Goal: Transaction & Acquisition: Purchase product/service

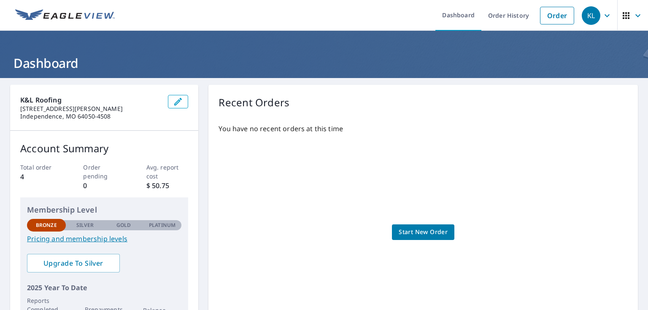
click at [426, 236] on span "Start New Order" at bounding box center [423, 232] width 49 height 11
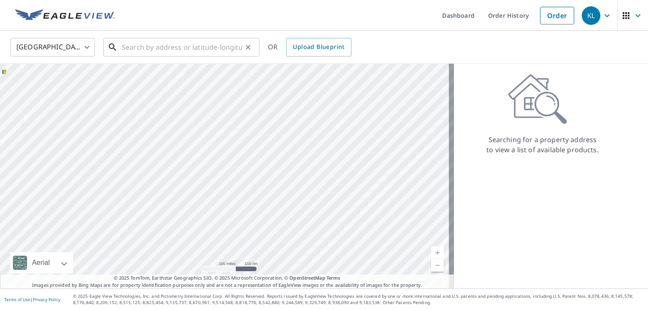
click at [148, 44] on input "text" at bounding box center [182, 47] width 120 height 24
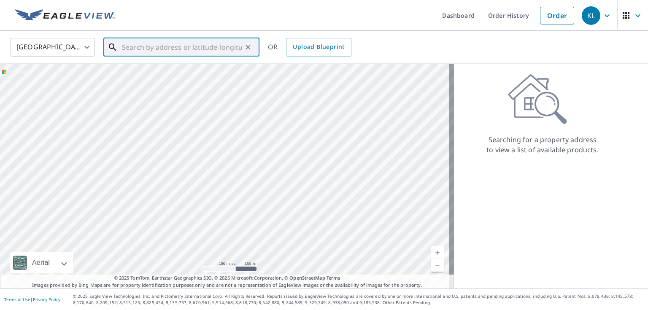
click at [135, 46] on input "text" at bounding box center [182, 47] width 120 height 24
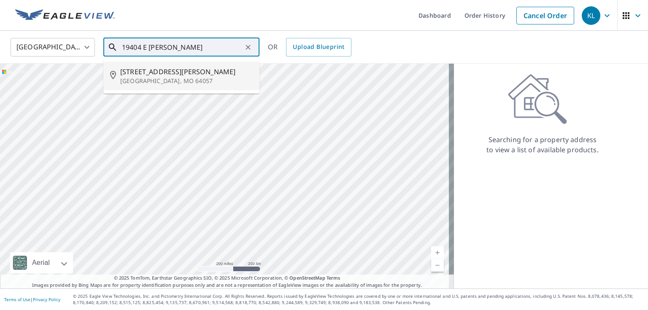
click at [166, 81] on p "[GEOGRAPHIC_DATA], MO 64057" at bounding box center [186, 81] width 133 height 8
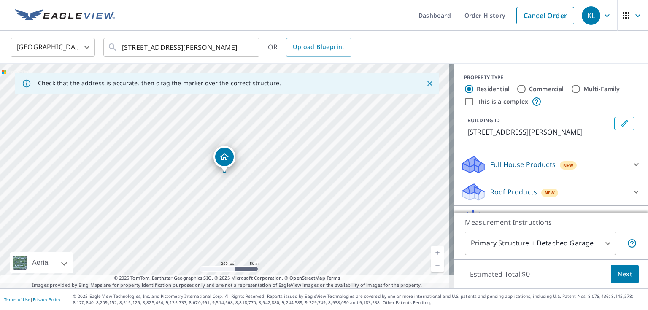
click at [482, 137] on p "[STREET_ADDRESS][PERSON_NAME]" at bounding box center [539, 132] width 143 height 10
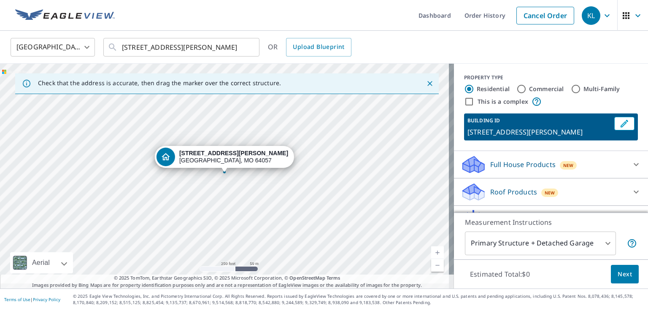
click at [214, 155] on strong "[STREET_ADDRESS][PERSON_NAME]" at bounding box center [233, 153] width 109 height 7
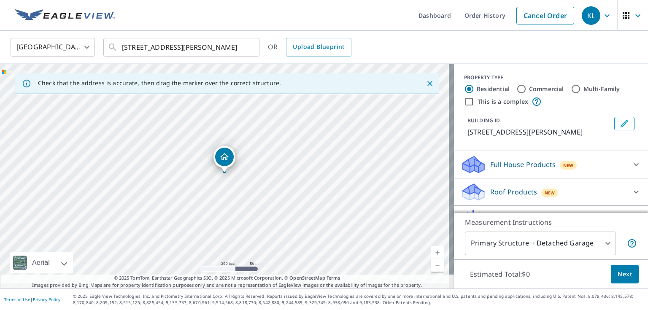
click at [226, 159] on icon "Dropped pin, building 1, Residential property, 19404 Holke Rd Independence, MO …" at bounding box center [224, 156] width 8 height 7
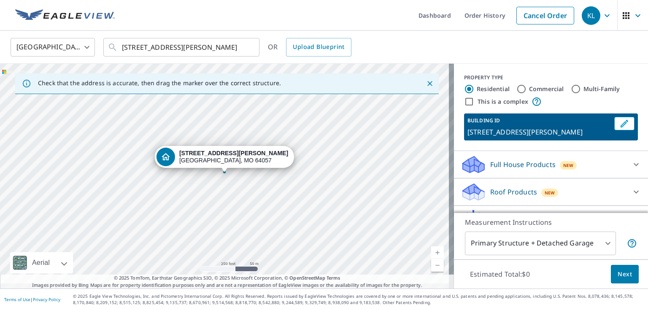
click at [214, 159] on div "[STREET_ADDRESS][PERSON_NAME]" at bounding box center [233, 157] width 109 height 14
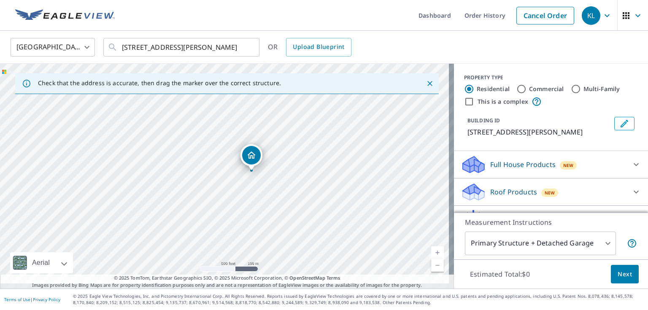
click at [620, 141] on div "BUILDING ID [STREET_ADDRESS][PERSON_NAME]" at bounding box center [551, 127] width 174 height 27
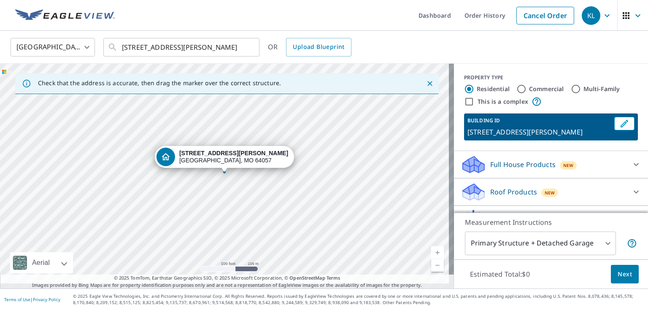
click at [574, 137] on p "[STREET_ADDRESS][PERSON_NAME]" at bounding box center [539, 132] width 143 height 10
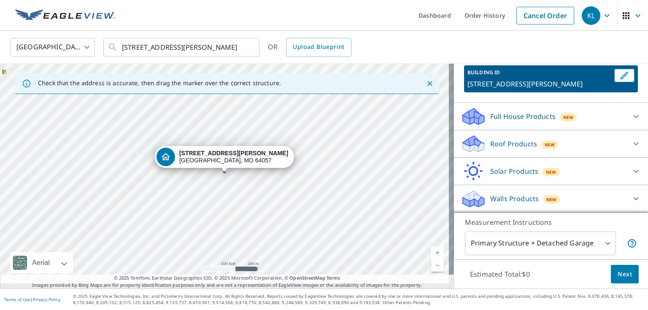
scroll to position [85, 0]
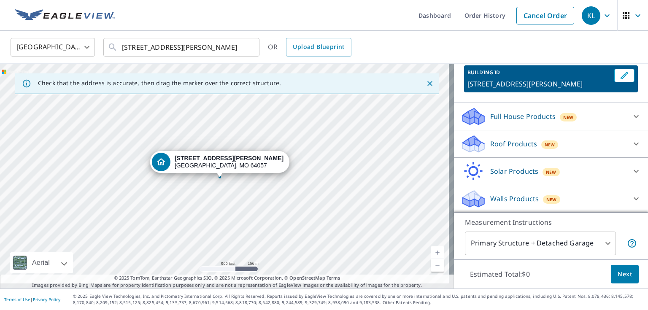
click at [613, 46] on div "[GEOGRAPHIC_DATA] [GEOGRAPHIC_DATA] ​ [STREET_ADDRESS][PERSON_NAME] ​ OR Upload…" at bounding box center [321, 47] width 634 height 20
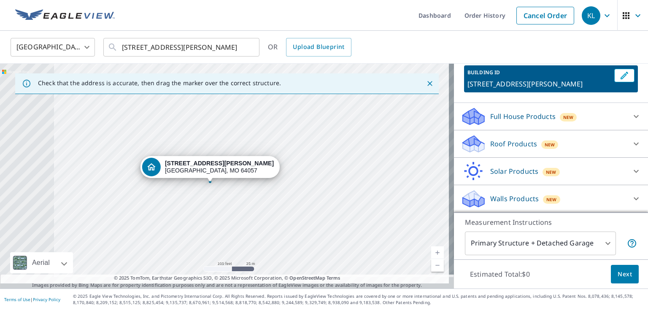
click at [279, 132] on div "[STREET_ADDRESS][PERSON_NAME]" at bounding box center [227, 176] width 454 height 225
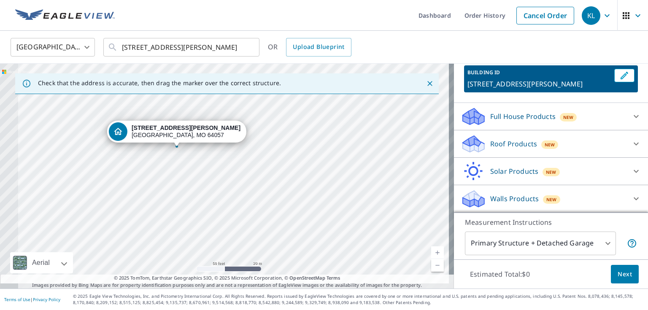
drag, startPoint x: 183, startPoint y: 189, endPoint x: 180, endPoint y: 157, distance: 33.1
click at [178, 155] on div "[STREET_ADDRESS][PERSON_NAME]" at bounding box center [227, 176] width 454 height 225
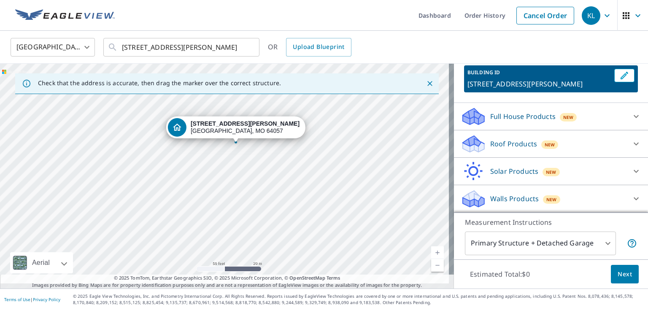
drag, startPoint x: 181, startPoint y: 174, endPoint x: 238, endPoint y: 170, distance: 57.1
click at [238, 170] on div "[STREET_ADDRESS][PERSON_NAME]" at bounding box center [227, 176] width 454 height 225
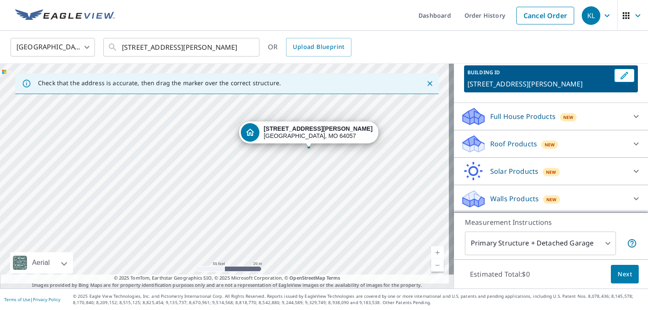
drag, startPoint x: 135, startPoint y: 170, endPoint x: 208, endPoint y: 176, distance: 73.2
click at [208, 176] on div "[STREET_ADDRESS][PERSON_NAME]" at bounding box center [227, 176] width 454 height 225
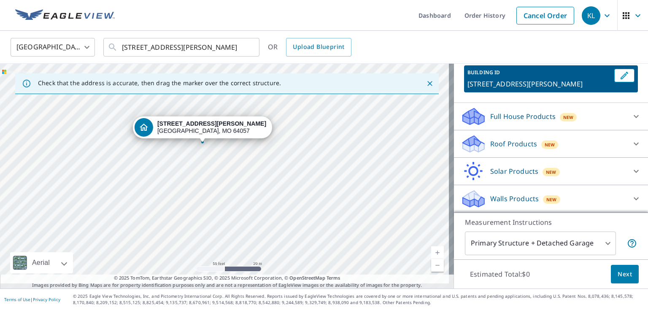
click at [100, 171] on div "[STREET_ADDRESS][PERSON_NAME]" at bounding box center [227, 176] width 454 height 225
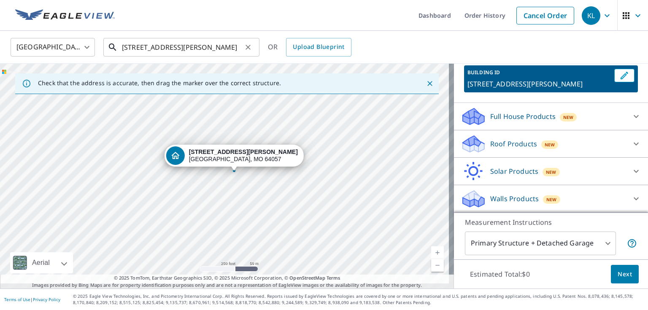
click at [147, 46] on input "[STREET_ADDRESS][PERSON_NAME]" at bounding box center [182, 47] width 120 height 24
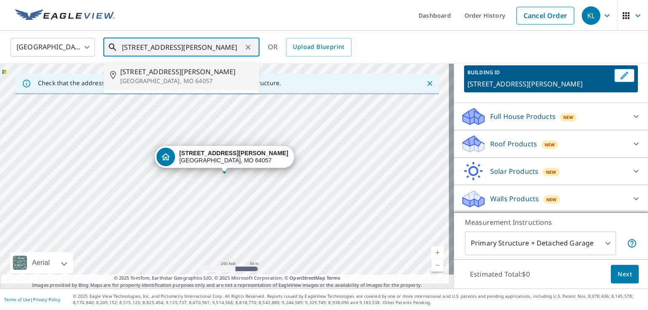
click at [170, 83] on p "[GEOGRAPHIC_DATA], MO 64057" at bounding box center [186, 81] width 133 height 8
type input "[STREET_ADDRESS][PERSON_NAME]"
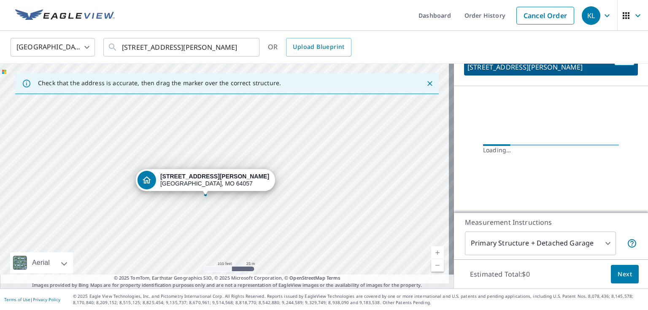
drag, startPoint x: 249, startPoint y: 189, endPoint x: 214, endPoint y: 221, distance: 47.2
click at [215, 227] on div "[STREET_ADDRESS][PERSON_NAME]" at bounding box center [227, 176] width 454 height 225
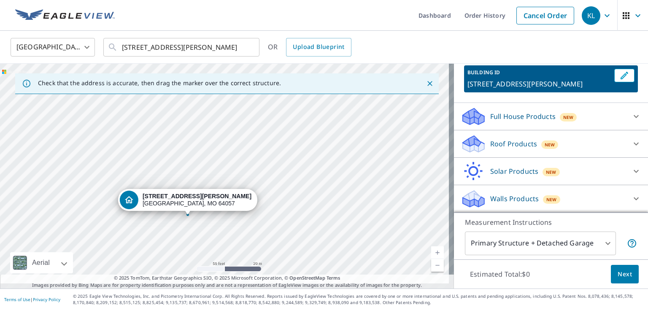
drag, startPoint x: 252, startPoint y: 152, endPoint x: 205, endPoint y: 230, distance: 90.8
click at [205, 230] on div "[STREET_ADDRESS][PERSON_NAME]" at bounding box center [227, 176] width 454 height 225
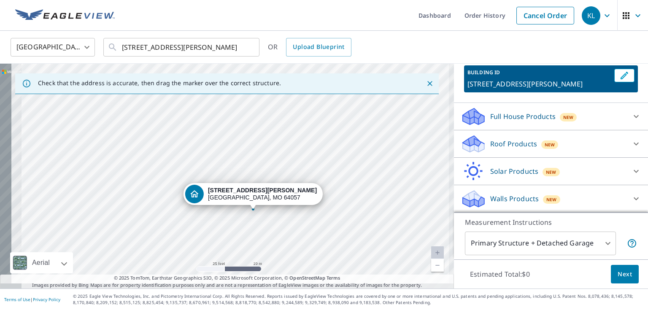
drag, startPoint x: 203, startPoint y: 219, endPoint x: 267, endPoint y: 222, distance: 63.8
click at [267, 222] on div "[STREET_ADDRESS][PERSON_NAME]" at bounding box center [227, 176] width 454 height 225
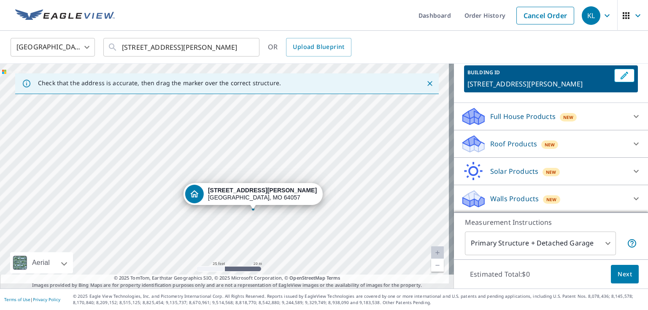
click at [195, 206] on div "[STREET_ADDRESS][PERSON_NAME]" at bounding box center [227, 176] width 454 height 225
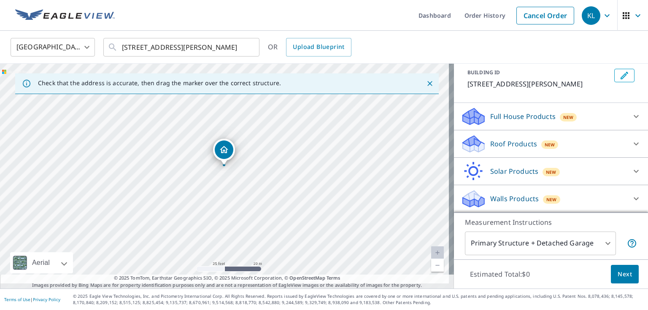
click at [174, 153] on div "[STREET_ADDRESS][PERSON_NAME]" at bounding box center [227, 176] width 454 height 225
click at [337, 49] on span "Upload Blueprint" at bounding box center [318, 47] width 51 height 11
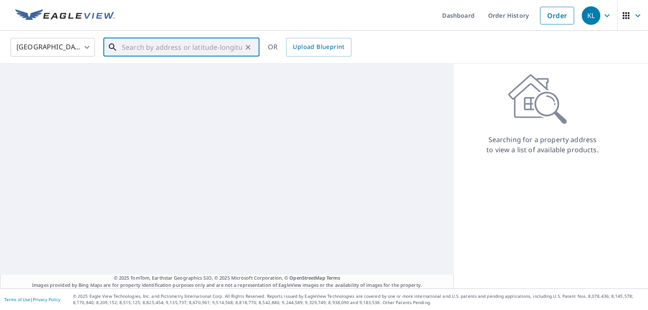
click at [202, 48] on input "text" at bounding box center [182, 47] width 120 height 24
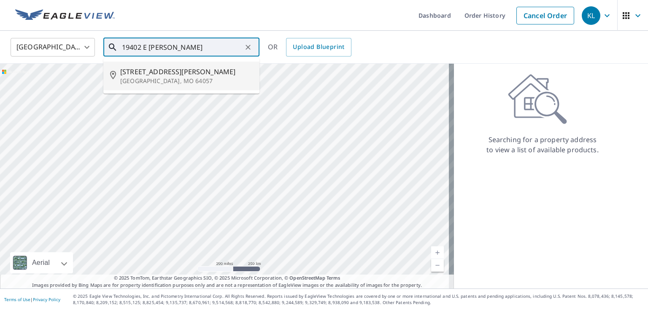
click at [172, 77] on span "[STREET_ADDRESS][PERSON_NAME]" at bounding box center [186, 72] width 133 height 10
type input "[STREET_ADDRESS][PERSON_NAME]"
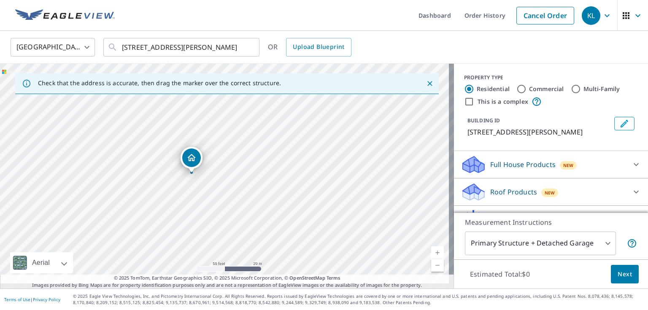
drag, startPoint x: 222, startPoint y: 158, endPoint x: 189, endPoint y: 159, distance: 32.9
click at [222, 158] on icon "Dropped pin, building 1, Residential property, 19402 Holke Rd Independence, MO …" at bounding box center [224, 157] width 10 height 10
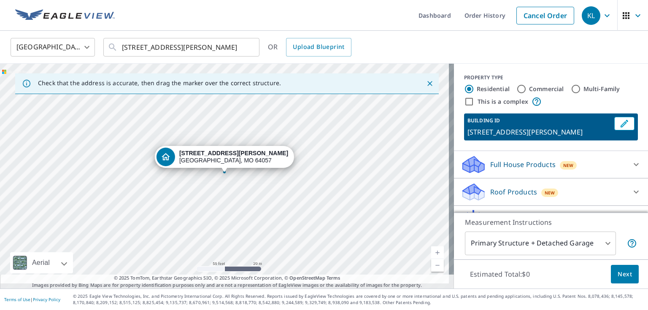
drag, startPoint x: 253, startPoint y: 189, endPoint x: 248, endPoint y: 189, distance: 5.1
click at [252, 189] on div "[STREET_ADDRESS][PERSON_NAME]" at bounding box center [227, 176] width 454 height 225
click at [267, 214] on div "[STREET_ADDRESS][PERSON_NAME]" at bounding box center [227, 176] width 454 height 225
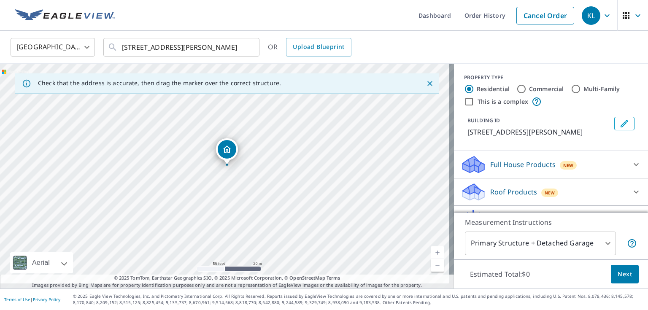
click at [623, 236] on body "KL KL Dashboard Order History Cancel Order KL [GEOGRAPHIC_DATA] [GEOGRAPHIC_DAT…" at bounding box center [324, 155] width 648 height 310
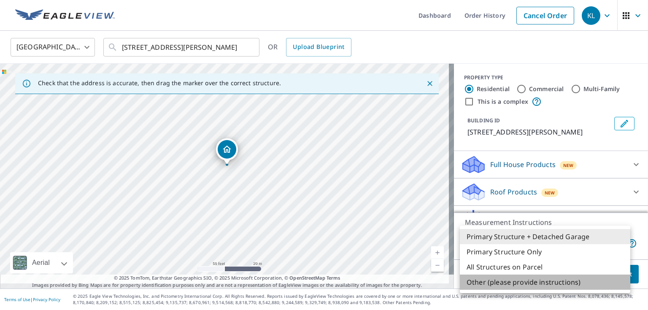
click at [518, 290] on li "Other (please provide instructions)" at bounding box center [545, 282] width 170 height 15
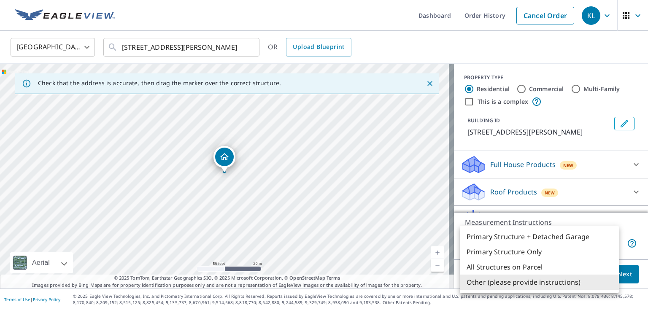
click at [495, 239] on body "KL KL Dashboard Order History Cancel Order KL [GEOGRAPHIC_DATA] [GEOGRAPHIC_DAT…" at bounding box center [324, 155] width 648 height 310
click at [528, 290] on li "Other (please provide instructions)" at bounding box center [539, 282] width 159 height 15
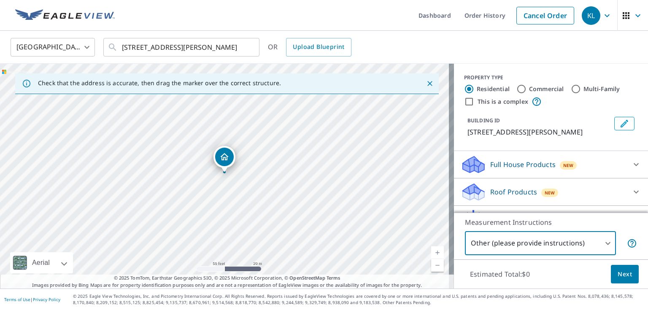
click at [487, 277] on p "Estimated Total: $0" at bounding box center [499, 274] width 73 height 19
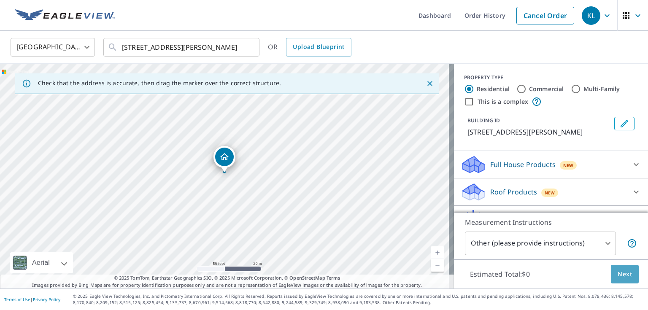
click at [623, 272] on span "Next" at bounding box center [625, 274] width 14 height 11
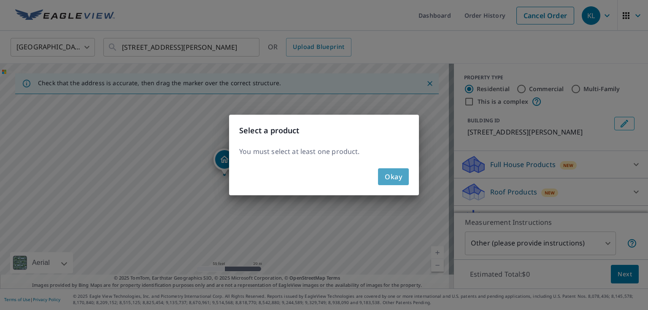
click at [387, 176] on span "Okay" at bounding box center [393, 177] width 17 height 12
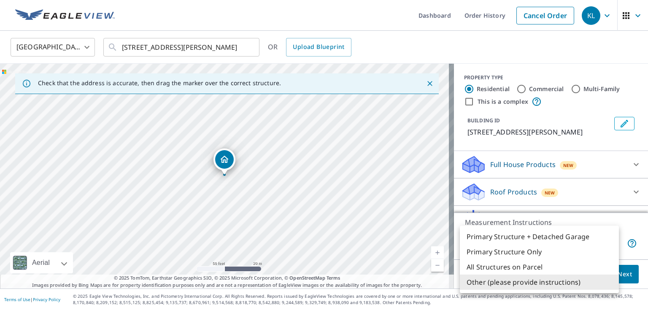
click at [547, 240] on body "KL KL Dashboard Order History Cancel Order KL [GEOGRAPHIC_DATA] [GEOGRAPHIC_DAT…" at bounding box center [324, 155] width 648 height 310
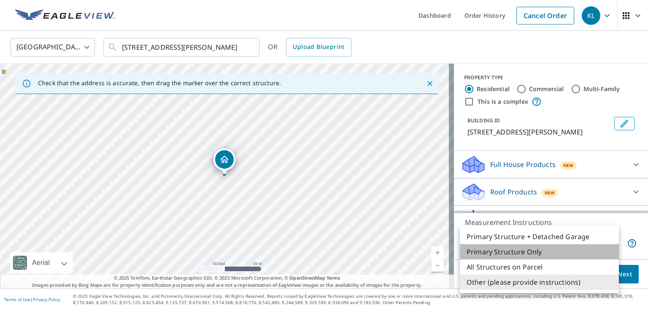
click at [505, 259] on li "Primary Structure Only" at bounding box center [539, 251] width 159 height 15
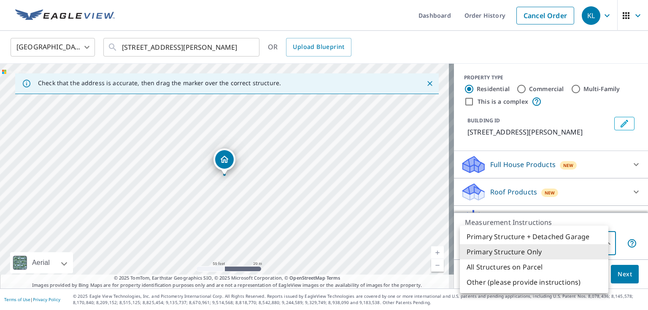
click at [533, 241] on body "KL KL Dashboard Order History Cancel Order KL [GEOGRAPHIC_DATA] [GEOGRAPHIC_DAT…" at bounding box center [324, 155] width 648 height 310
click at [526, 289] on li "Other (please provide instructions)" at bounding box center [534, 282] width 149 height 15
type input "5"
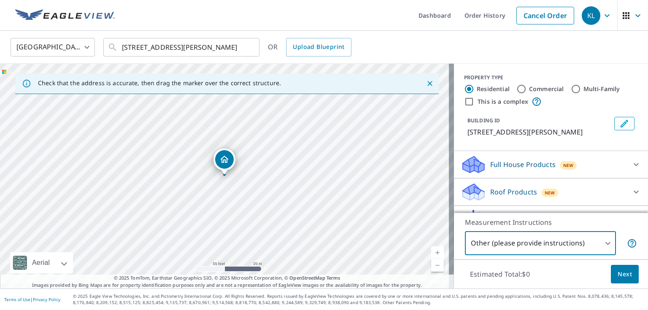
click at [569, 175] on div "Full House Products New" at bounding box center [551, 164] width 181 height 20
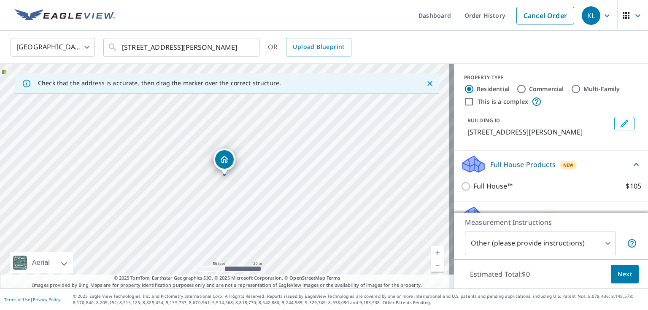
click at [157, 199] on div "[STREET_ADDRESS][PERSON_NAME]" at bounding box center [227, 176] width 454 height 225
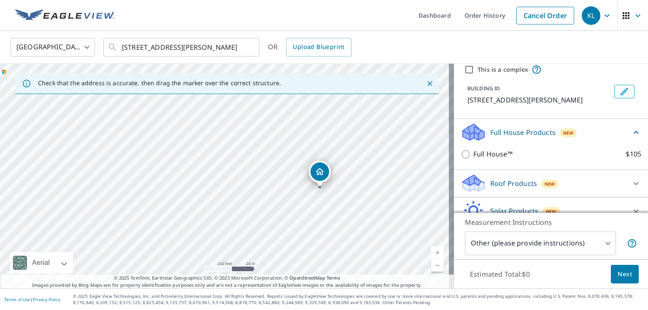
scroll to position [101, 0]
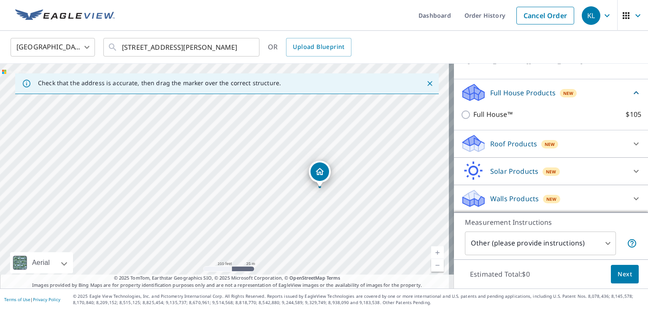
click at [634, 142] on icon at bounding box center [636, 143] width 5 height 3
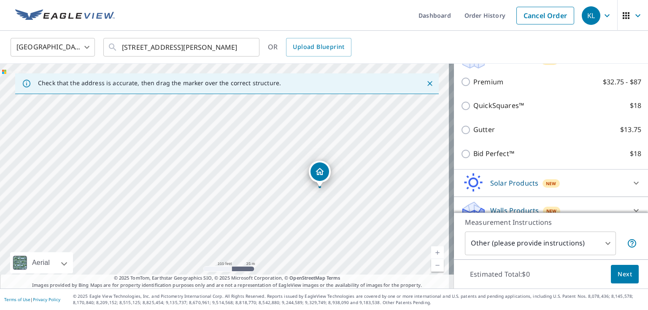
scroll to position [169, 0]
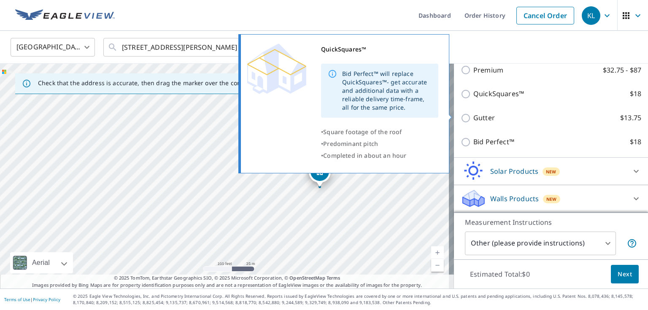
click at [461, 99] on input "QuickSquares™ $18" at bounding box center [467, 94] width 13 height 10
checkbox input "true"
type input "1"
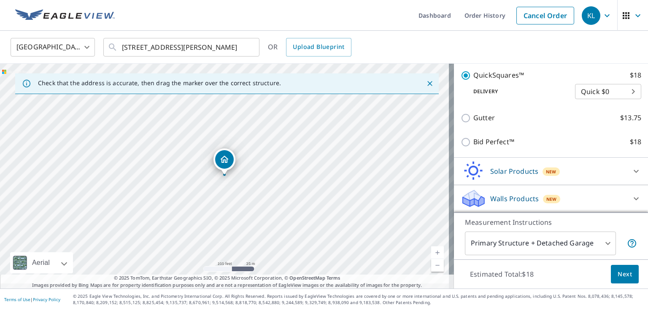
scroll to position [244, 0]
click at [553, 137] on label "Bid Perfect™ $18" at bounding box center [558, 142] width 168 height 11
click at [474, 137] on input "Bid Perfect™ $18" at bounding box center [467, 142] width 13 height 10
checkbox input "true"
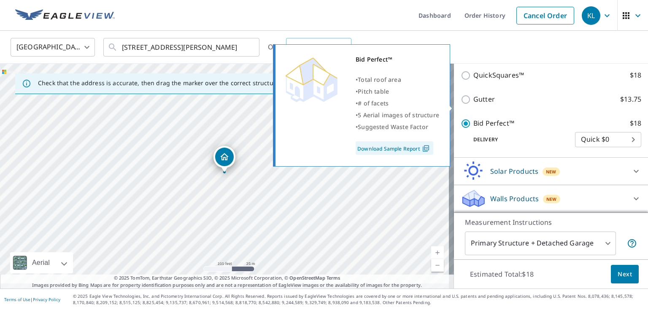
checkbox input "false"
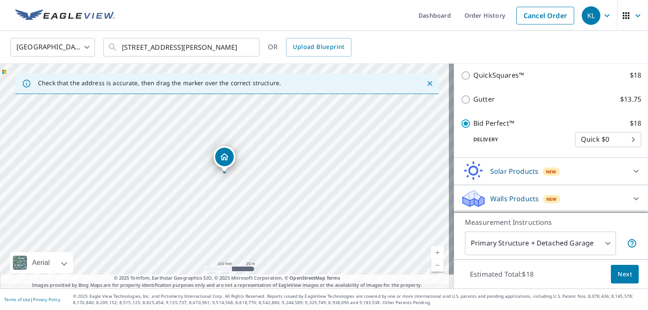
click at [226, 166] on div "[STREET_ADDRESS][PERSON_NAME]" at bounding box center [225, 157] width 22 height 22
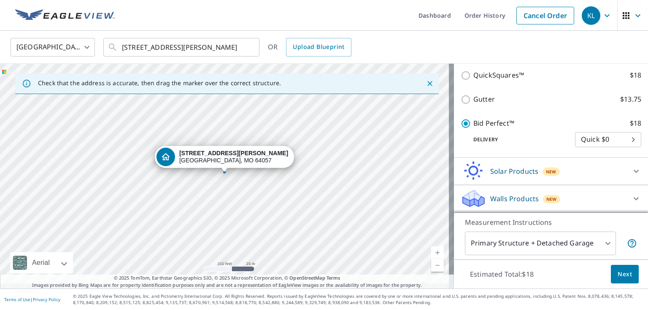
click at [226, 166] on div "[STREET_ADDRESS][PERSON_NAME]" at bounding box center [224, 157] width 139 height 22
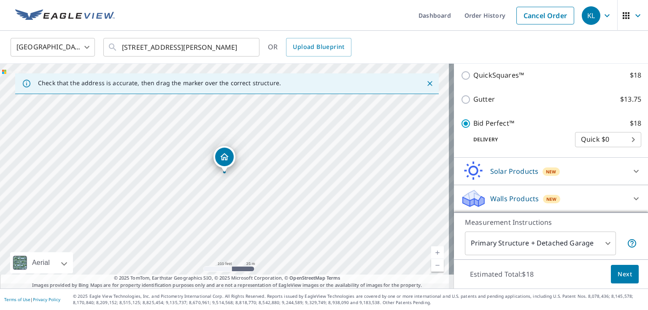
click at [219, 162] on icon "Dropped pin, building 1, Residential property, 19402 Holke Rd Independence, MO …" at bounding box center [224, 157] width 10 height 10
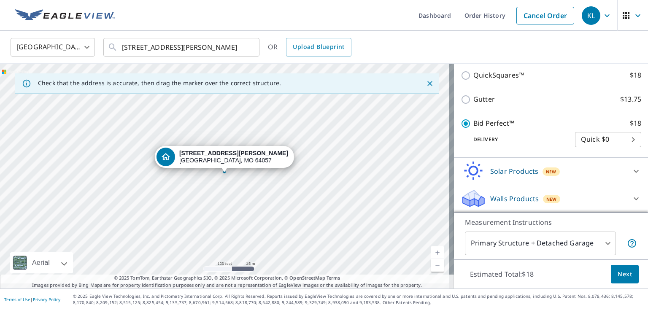
click at [219, 163] on div "[STREET_ADDRESS][PERSON_NAME]" at bounding box center [233, 157] width 109 height 14
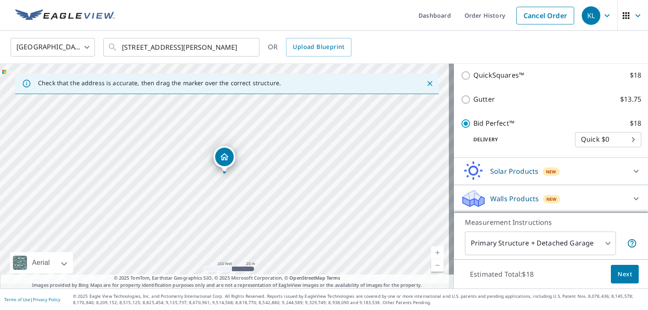
click at [529, 136] on p "Delivery" at bounding box center [518, 140] width 114 height 8
click at [426, 83] on icon "Close" at bounding box center [430, 83] width 8 height 8
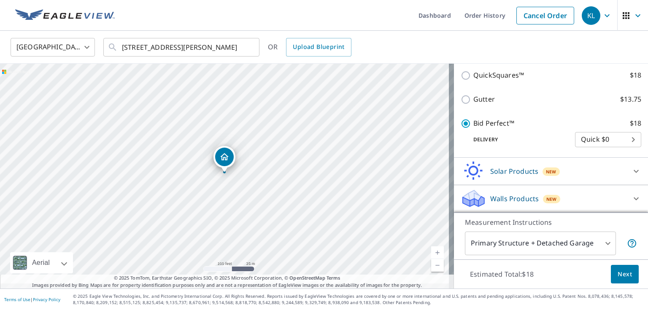
click at [621, 269] on span "Next" at bounding box center [625, 274] width 14 height 11
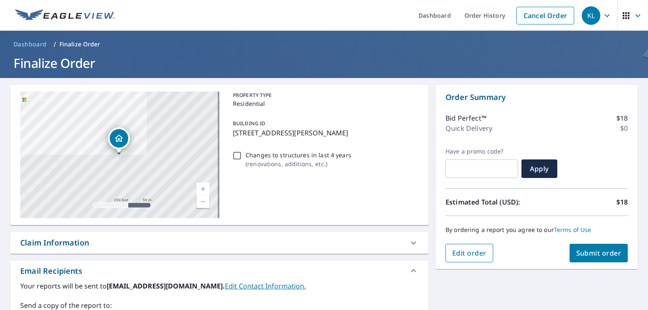
click at [476, 256] on span "Edit order" at bounding box center [469, 253] width 34 height 9
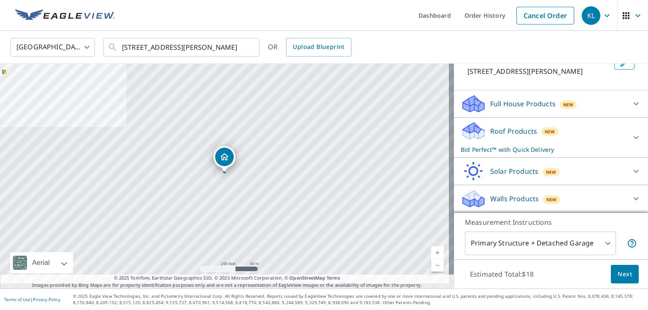
scroll to position [95, 0]
click at [618, 46] on div "United States [GEOGRAPHIC_DATA] ​ [STREET_ADDRESS][PERSON_NAME] ​ OR Upload Blu…" at bounding box center [321, 47] width 634 height 20
click at [606, 58] on div "United States [GEOGRAPHIC_DATA] ​ [STREET_ADDRESS][PERSON_NAME] ​ OR Upload Blu…" at bounding box center [324, 47] width 648 height 33
click at [560, 233] on body "KL KL Dashboard Order History Cancel Order KL [GEOGRAPHIC_DATA] [GEOGRAPHIC_DAT…" at bounding box center [324, 155] width 648 height 310
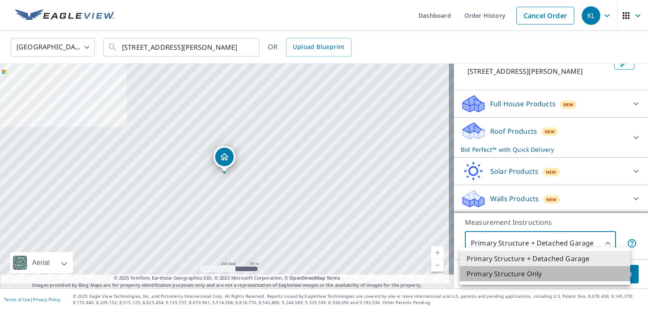
click at [523, 279] on li "Primary Structure Only" at bounding box center [545, 273] width 170 height 15
type input "2"
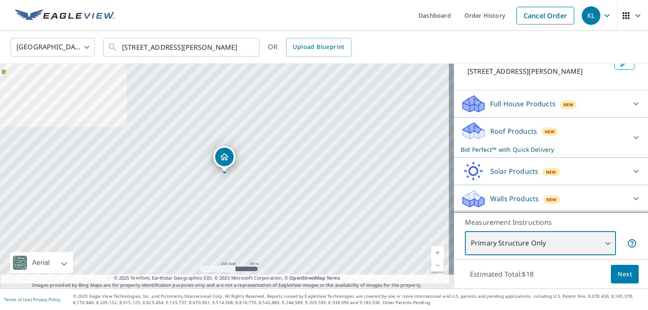
scroll to position [90, 0]
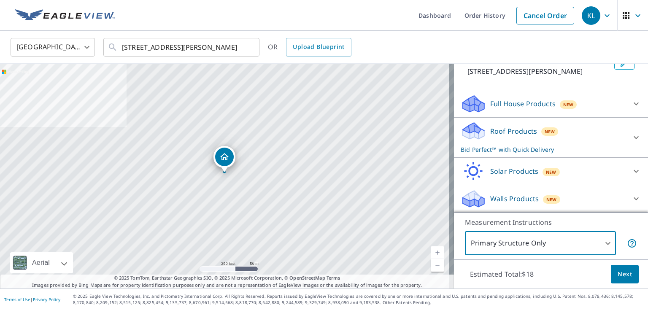
click at [586, 47] on div "United States [GEOGRAPHIC_DATA] ​ [STREET_ADDRESS][PERSON_NAME] ​ OR Upload Blu…" at bounding box center [321, 47] width 634 height 20
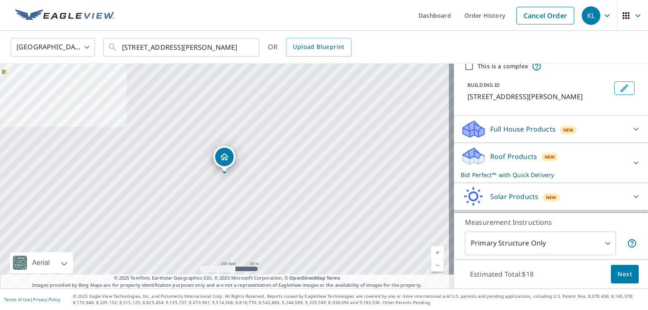
scroll to position [0, 0]
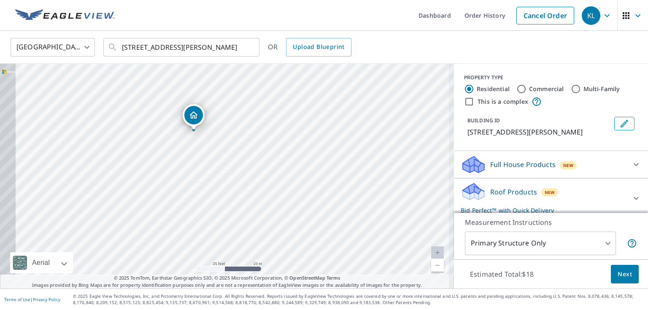
drag, startPoint x: 267, startPoint y: 203, endPoint x: 310, endPoint y: 146, distance: 71.7
click at [311, 144] on div "[STREET_ADDRESS][PERSON_NAME]" at bounding box center [227, 176] width 454 height 225
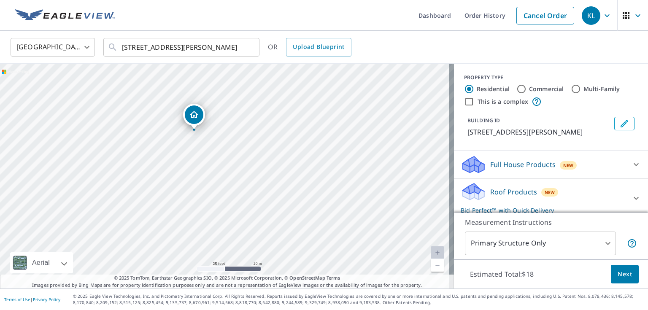
click at [312, 149] on div "[STREET_ADDRESS][PERSON_NAME]" at bounding box center [227, 176] width 454 height 225
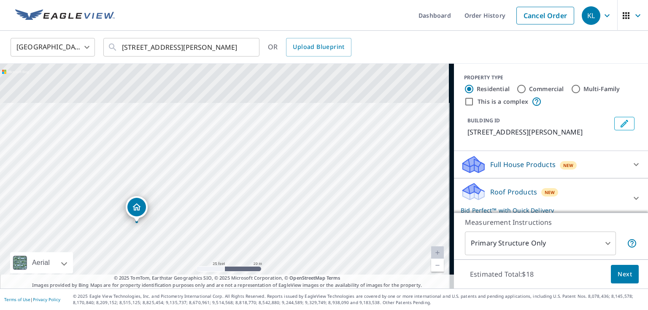
drag, startPoint x: 243, startPoint y: 210, endPoint x: 238, endPoint y: 211, distance: 5.1
click at [240, 215] on div "[STREET_ADDRESS][PERSON_NAME]" at bounding box center [227, 176] width 454 height 225
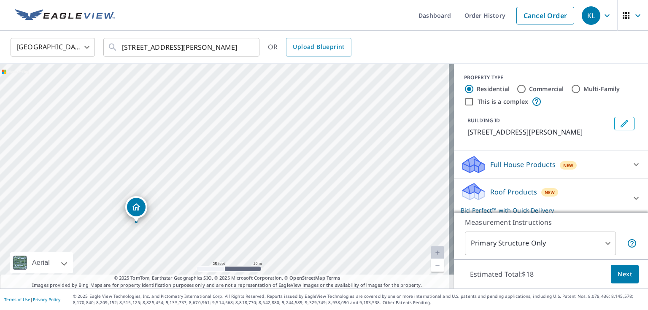
click at [559, 137] on p "[STREET_ADDRESS][PERSON_NAME]" at bounding box center [539, 132] width 143 height 10
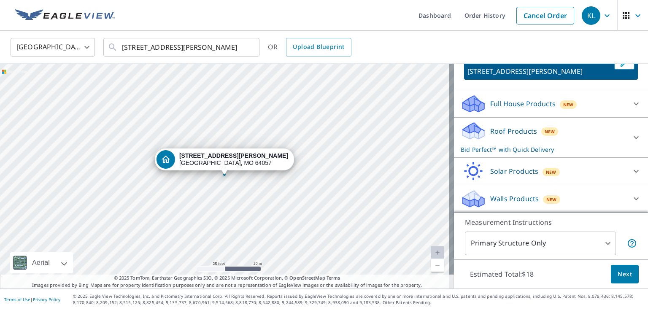
scroll to position [90, 0]
click at [498, 125] on div "Roof Products New Bid Perfect™ with Quick Delivery" at bounding box center [543, 137] width 165 height 33
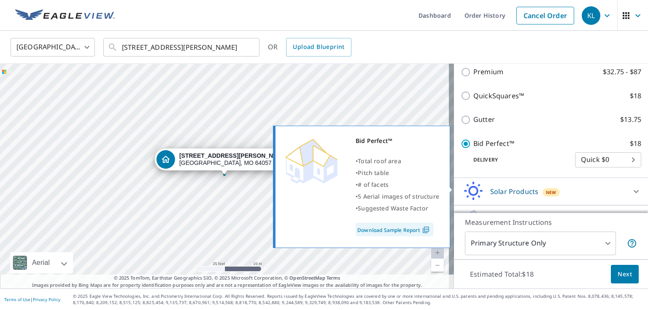
scroll to position [157, 0]
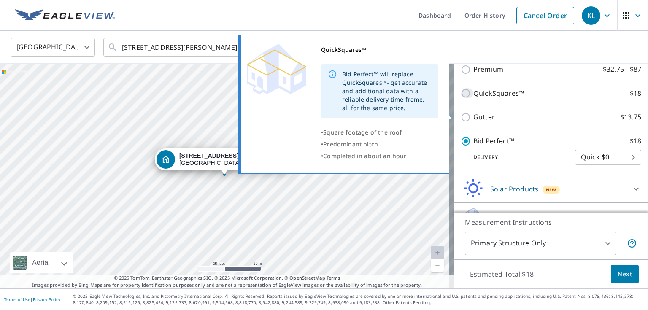
click at [466, 98] on input "QuickSquares™ $18" at bounding box center [467, 93] width 13 height 10
checkbox input "true"
checkbox input "false"
type input "1"
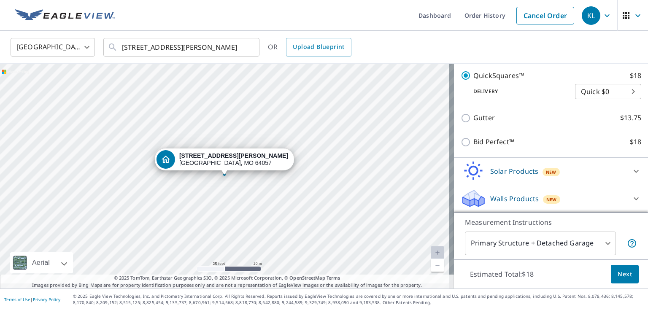
scroll to position [220, 0]
click at [621, 269] on span "Next" at bounding box center [625, 274] width 14 height 11
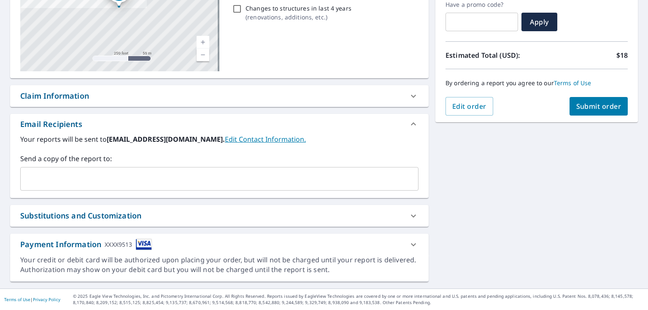
scroll to position [171, 0]
click at [409, 240] on icon at bounding box center [414, 245] width 10 height 10
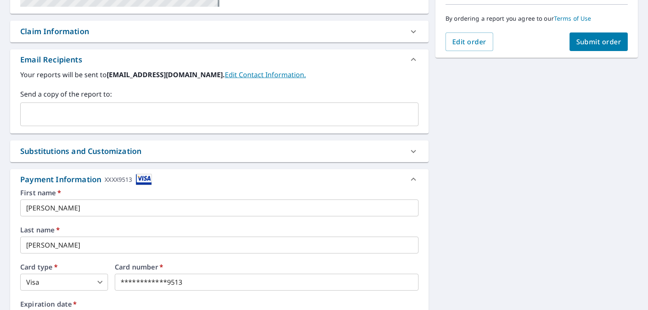
scroll to position [273, 0]
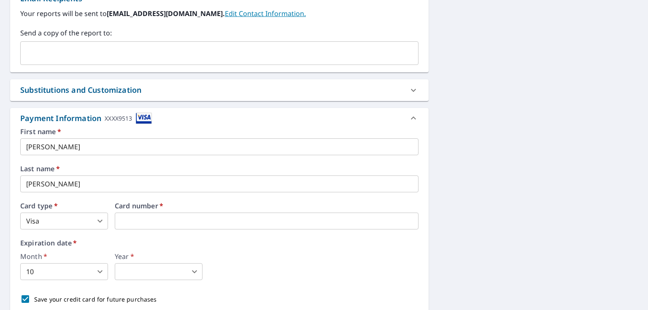
click at [341, 172] on label "Last name   *" at bounding box center [219, 168] width 398 height 7
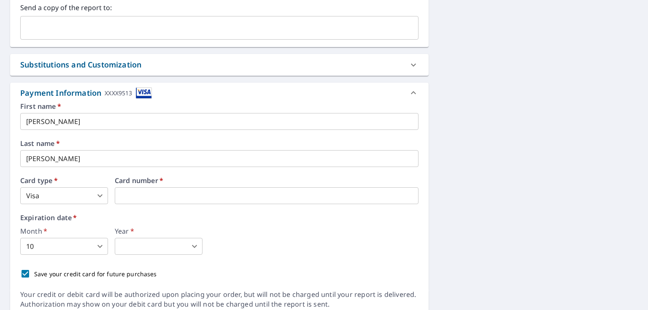
scroll to position [340, 0]
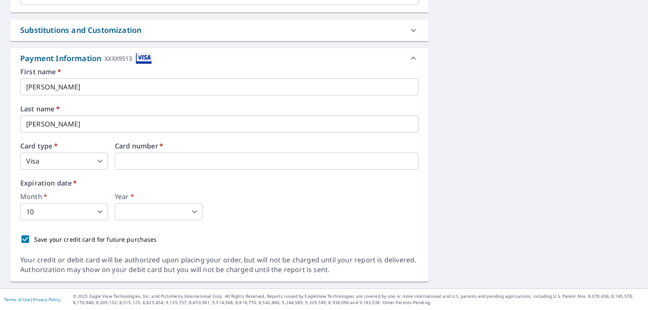
click at [176, 225] on body "KL KL Dashboard Order History Cancel Order KL Dashboard / Finalize Order Finali…" at bounding box center [324, 155] width 648 height 310
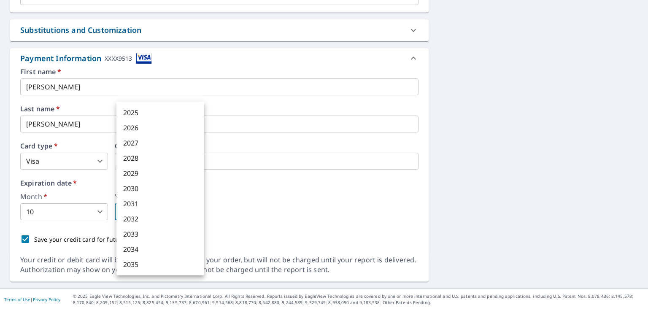
click at [144, 150] on li "2027" at bounding box center [160, 142] width 88 height 15
type input "2027"
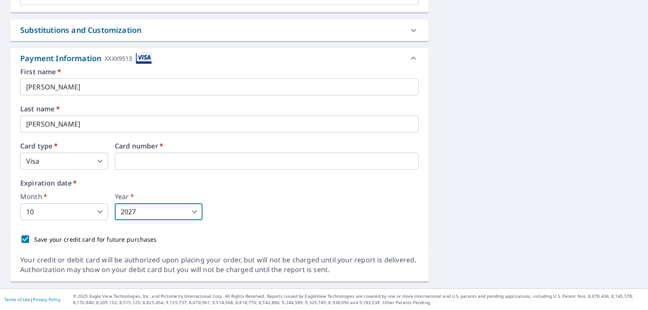
click at [73, 227] on body "KL KL Dashboard Order History Cancel Order KL Dashboard / Finalize Order Finali…" at bounding box center [324, 155] width 648 height 310
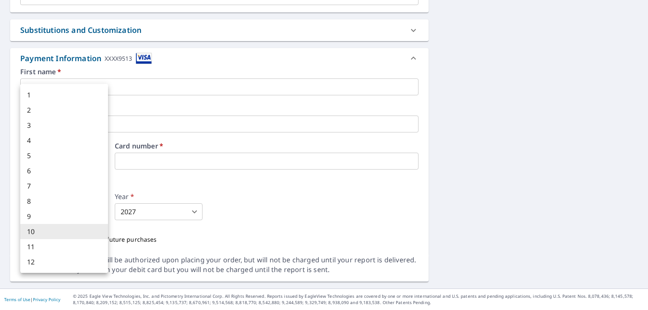
click at [320, 219] on div at bounding box center [324, 155] width 648 height 310
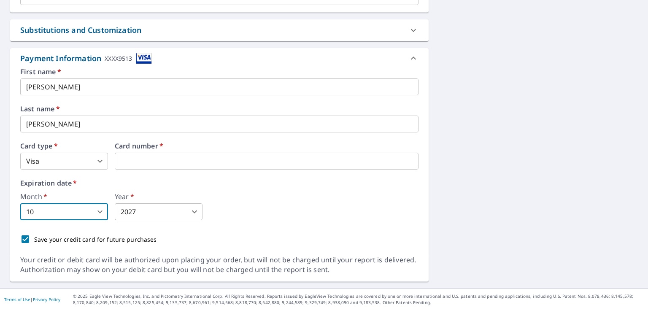
click at [87, 226] on body "KL KL Dashboard Order History Cancel Order KL Dashboard / Finalize Order Finali…" at bounding box center [324, 155] width 648 height 310
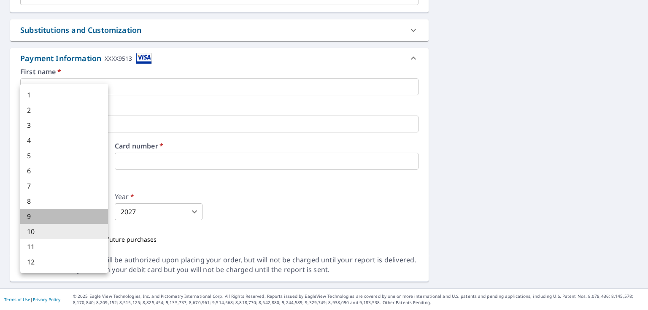
click at [64, 224] on li "9" at bounding box center [64, 216] width 88 height 15
type input "9"
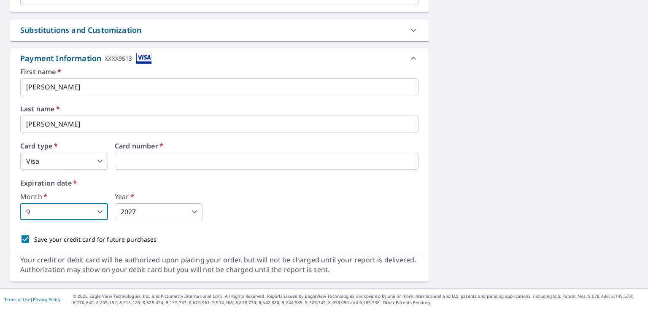
click at [278, 220] on div "Month   * 9 9 ​ Year   * 2027 2027 ​" at bounding box center [219, 206] width 398 height 27
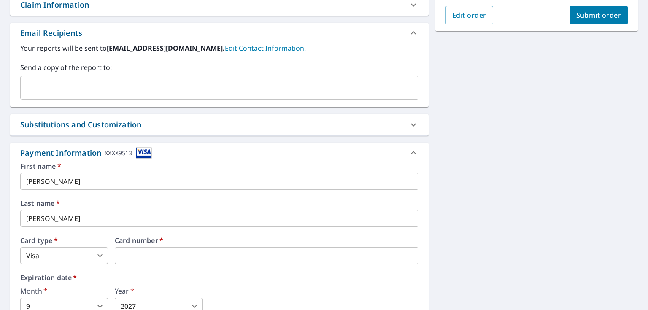
scroll to position [103, 0]
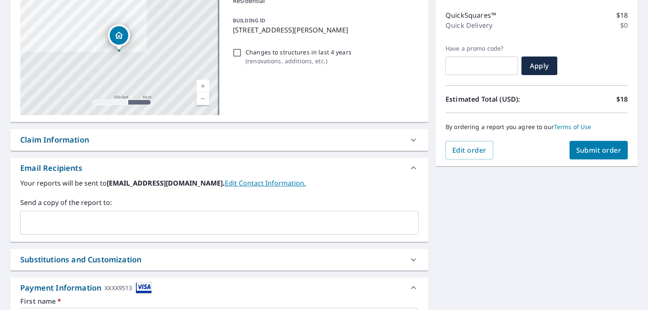
click at [598, 149] on span "Submit order" at bounding box center [598, 150] width 45 height 9
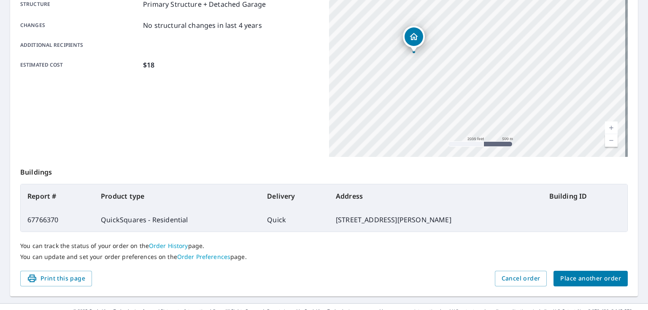
scroll to position [189, 0]
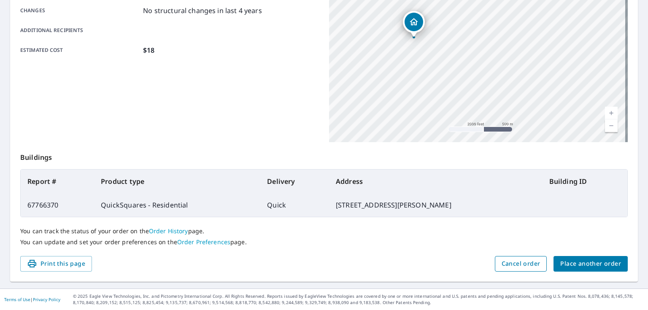
click at [502, 264] on span "Cancel order" at bounding box center [521, 264] width 39 height 11
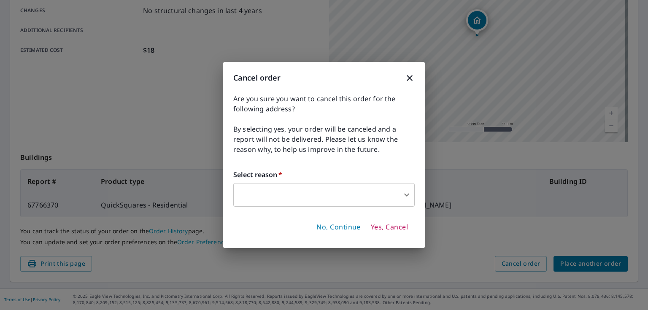
click at [262, 189] on body "KL KL Dashboard Order History Order KL Order Submitted Order details Product ty…" at bounding box center [324, 155] width 648 height 310
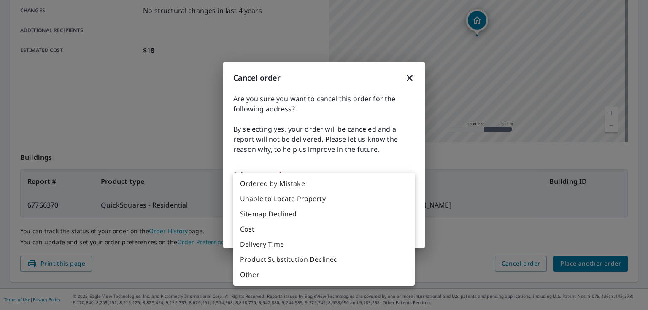
click at [309, 187] on li "Ordered by Mistake" at bounding box center [323, 183] width 181 height 15
type input "30"
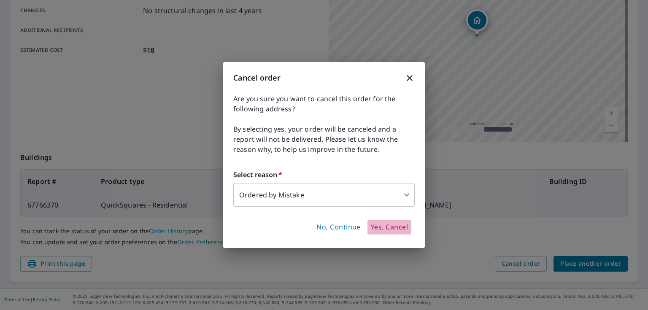
click at [389, 230] on span "Yes, Cancel" at bounding box center [389, 227] width 37 height 9
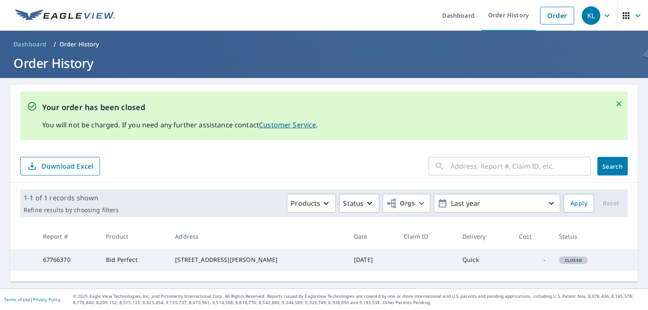
scroll to position [1, 0]
click at [69, 162] on p "Download Excel" at bounding box center [67, 166] width 52 height 9
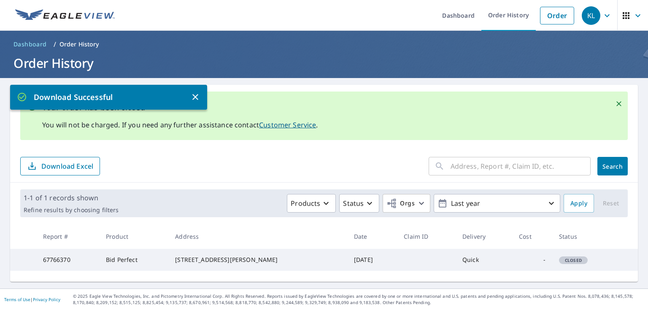
scroll to position [0, 0]
click at [194, 96] on icon "button" at bounding box center [195, 97] width 10 height 10
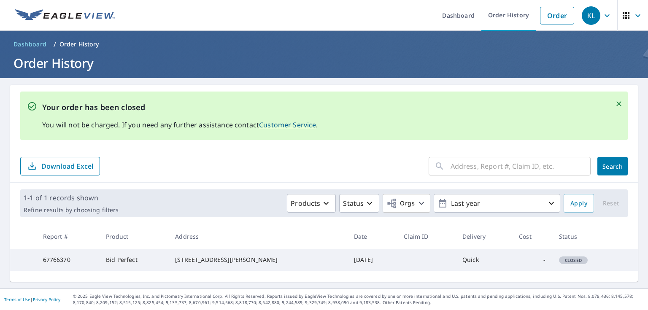
scroll to position [1, 0]
click at [89, 42] on p "Order History" at bounding box center [80, 44] width 40 height 8
click at [134, 264] on td "Bid Perfect" at bounding box center [133, 260] width 69 height 22
click at [134, 265] on td "Bid Perfect" at bounding box center [133, 260] width 69 height 22
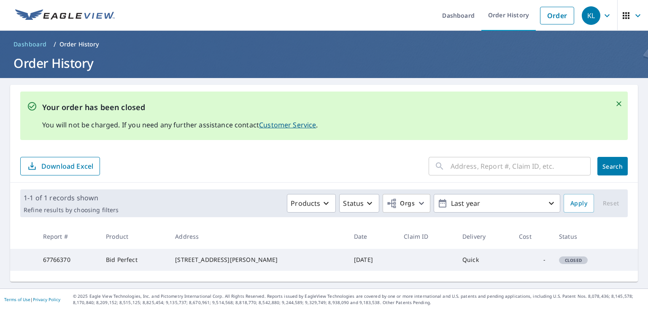
click at [205, 264] on div "[STREET_ADDRESS][PERSON_NAME]" at bounding box center [257, 260] width 165 height 8
drag, startPoint x: 205, startPoint y: 268, endPoint x: 215, endPoint y: 269, distance: 10.1
click at [208, 264] on div "[STREET_ADDRESS][PERSON_NAME]" at bounding box center [257, 260] width 165 height 8
click at [246, 264] on div "[STREET_ADDRESS][PERSON_NAME]" at bounding box center [257, 260] width 165 height 8
click at [490, 165] on input "text" at bounding box center [521, 166] width 140 height 24
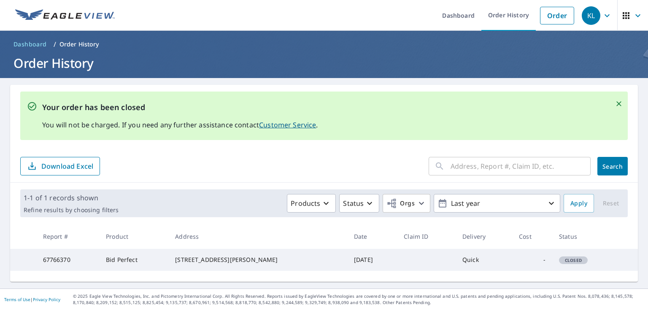
click at [78, 41] on p "Order History" at bounding box center [80, 44] width 40 height 8
click at [553, 19] on link "Order" at bounding box center [557, 16] width 34 height 18
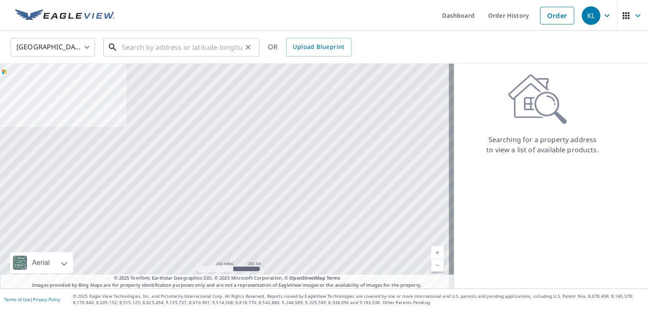
click at [153, 47] on input "text" at bounding box center [182, 47] width 120 height 24
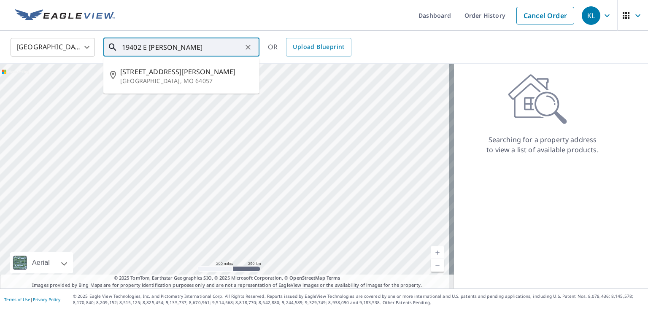
click at [172, 71] on span "[STREET_ADDRESS][PERSON_NAME]" at bounding box center [186, 72] width 133 height 10
type input "[STREET_ADDRESS][PERSON_NAME]"
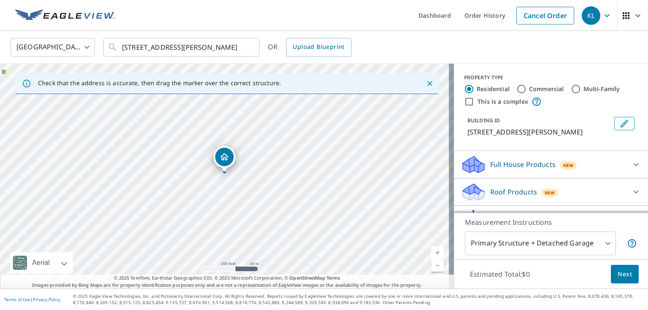
click at [514, 236] on body "KL KL Dashboard Order History Cancel Order KL [GEOGRAPHIC_DATA] [GEOGRAPHIC_DAT…" at bounding box center [324, 155] width 648 height 310
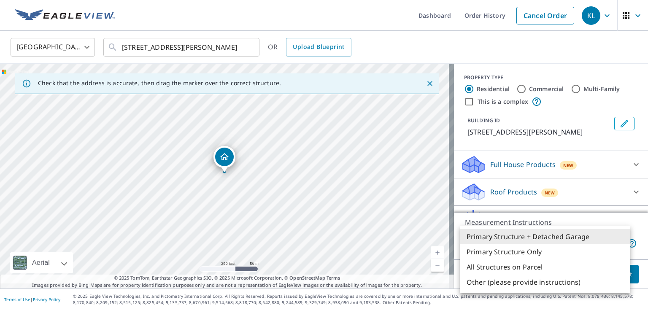
click at [517, 260] on li "Primary Structure Only" at bounding box center [545, 251] width 170 height 15
type input "2"
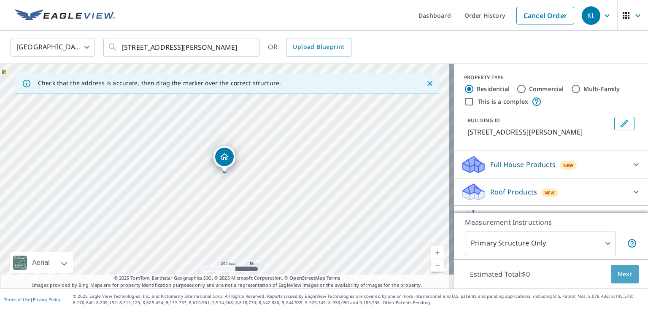
click at [618, 272] on span "Next" at bounding box center [625, 274] width 14 height 11
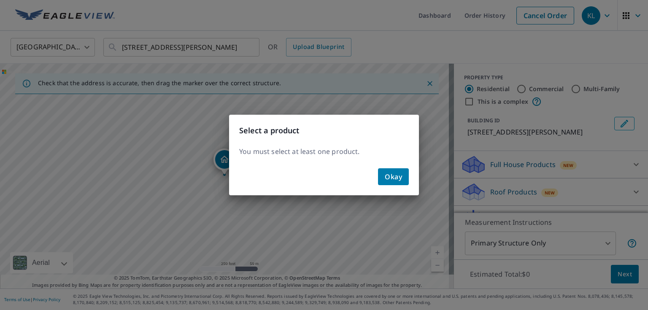
click at [404, 177] on button "Okay" at bounding box center [393, 176] width 31 height 17
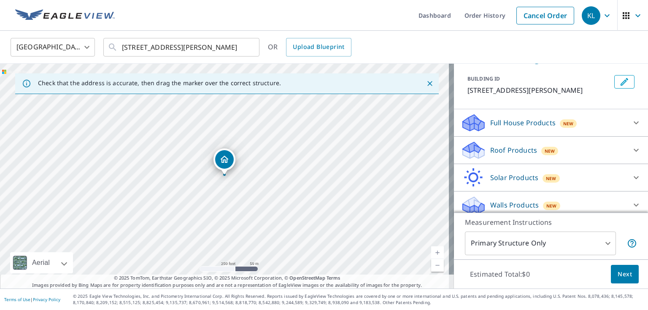
scroll to position [80, 0]
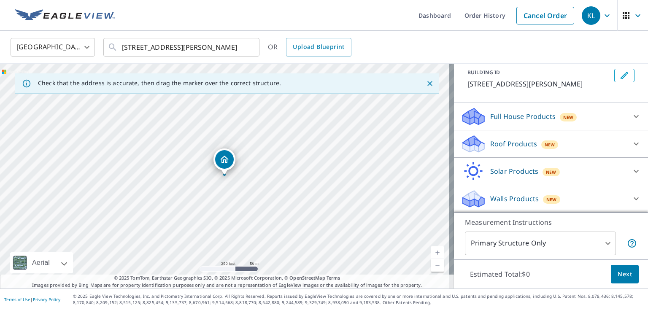
click at [631, 139] on icon at bounding box center [636, 144] width 10 height 10
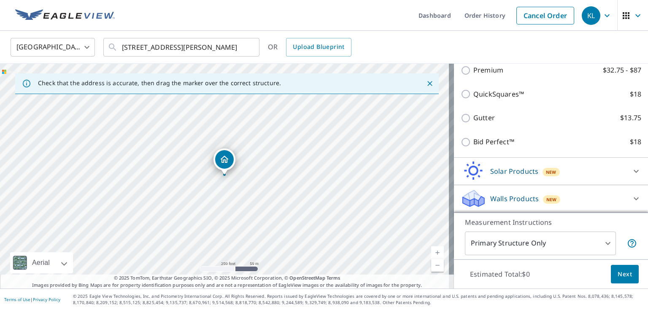
scroll to position [114, 0]
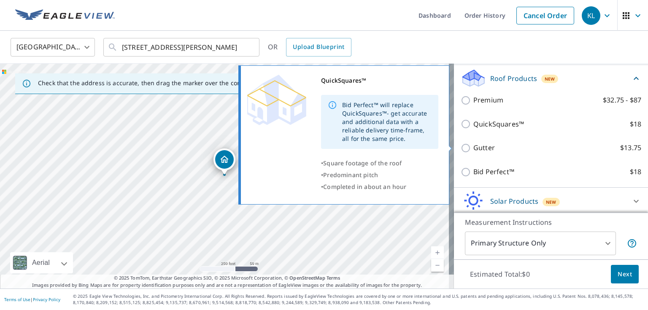
click at [461, 129] on input "QuickSquares™ $18" at bounding box center [467, 124] width 13 height 10
checkbox input "true"
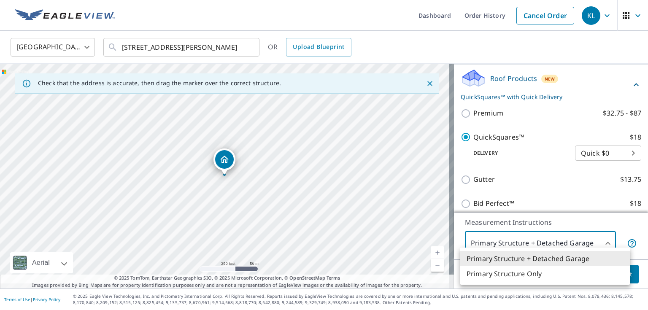
click at [621, 235] on body "KL KL Dashboard Order History Cancel Order KL [GEOGRAPHIC_DATA] [GEOGRAPHIC_DAT…" at bounding box center [324, 155] width 648 height 310
click at [567, 279] on li "Primary Structure Only" at bounding box center [545, 273] width 170 height 15
type input "2"
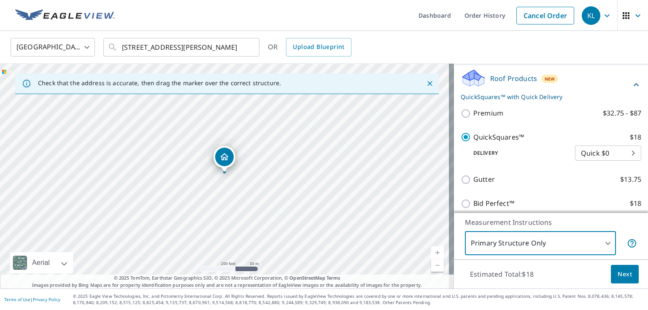
click at [620, 273] on span "Next" at bounding box center [625, 274] width 14 height 11
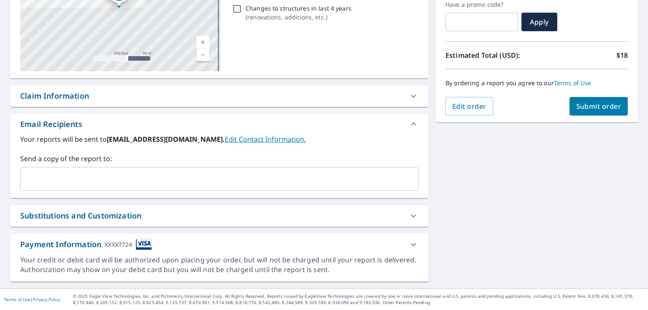
scroll to position [171, 0]
click at [593, 102] on span "Submit order" at bounding box center [598, 106] width 45 height 9
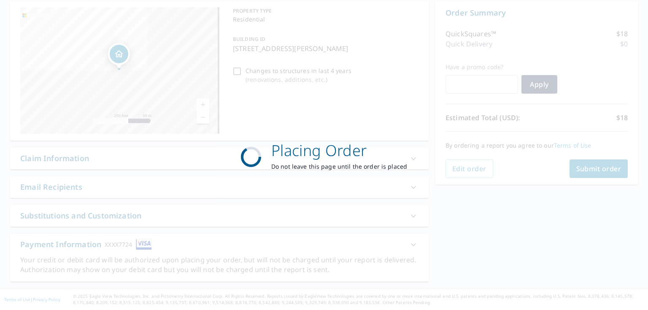
scroll to position [106, 0]
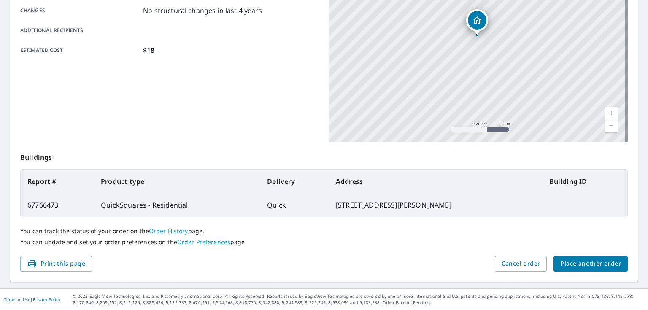
scroll to position [189, 0]
click at [71, 263] on span "Print this page" at bounding box center [56, 264] width 58 height 11
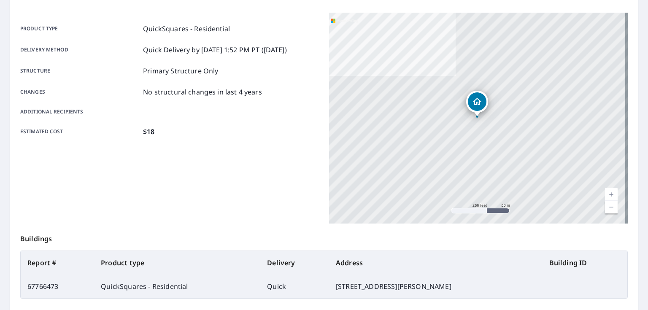
scroll to position [20, 0]
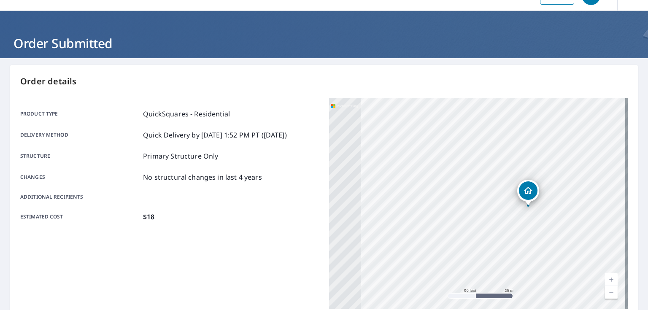
drag, startPoint x: 458, startPoint y: 204, endPoint x: 644, endPoint y: 225, distance: 187.7
click at [644, 225] on div "Dashboard Order History Order KL Order Submitted Order details Product type Qui…" at bounding box center [324, 155] width 648 height 310
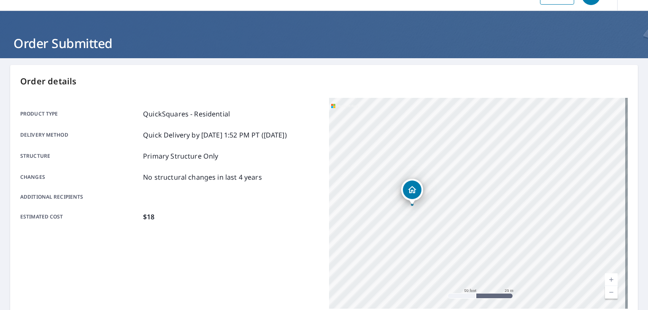
click at [493, 218] on div "[STREET_ADDRESS][PERSON_NAME]" at bounding box center [478, 203] width 299 height 211
click at [383, 196] on div "[STREET_ADDRESS][PERSON_NAME]" at bounding box center [478, 203] width 299 height 211
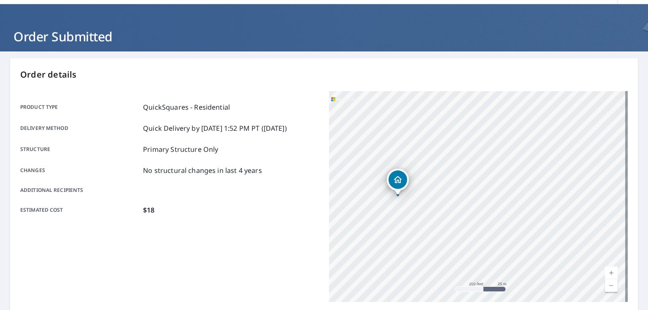
scroll to position [0, 0]
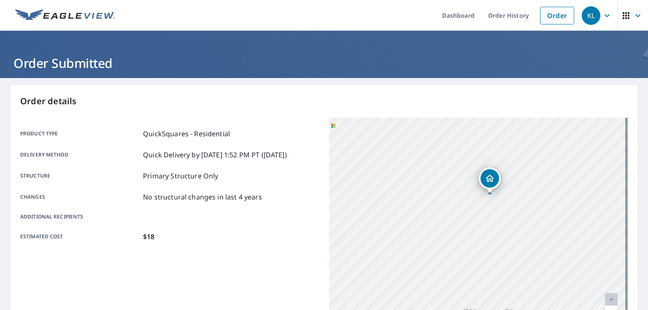
drag, startPoint x: 488, startPoint y: 218, endPoint x: 503, endPoint y: 219, distance: 15.7
click at [503, 219] on div "[STREET_ADDRESS][PERSON_NAME]" at bounding box center [478, 223] width 299 height 211
drag, startPoint x: 467, startPoint y: 202, endPoint x: 366, endPoint y: 199, distance: 100.9
click at [366, 199] on div "[STREET_ADDRESS][PERSON_NAME]" at bounding box center [478, 223] width 299 height 211
drag, startPoint x: 366, startPoint y: 199, endPoint x: 432, endPoint y: 201, distance: 65.9
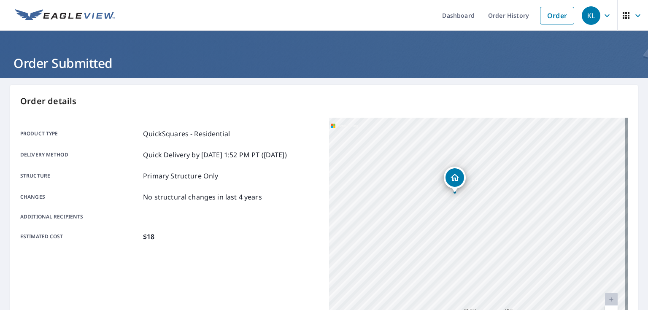
click at [432, 201] on div "[STREET_ADDRESS][PERSON_NAME]" at bounding box center [478, 223] width 299 height 211
click at [482, 19] on link "Order History" at bounding box center [509, 15] width 54 height 31
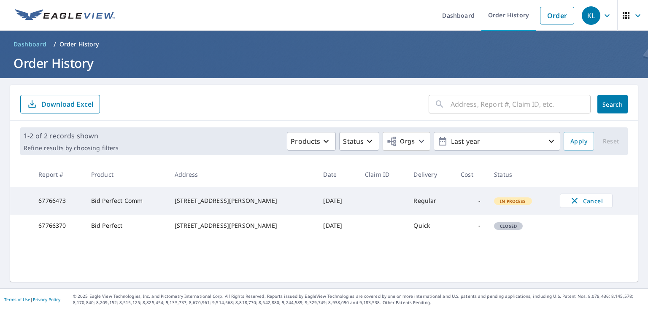
click at [41, 103] on span "Download Excel" at bounding box center [60, 104] width 66 height 10
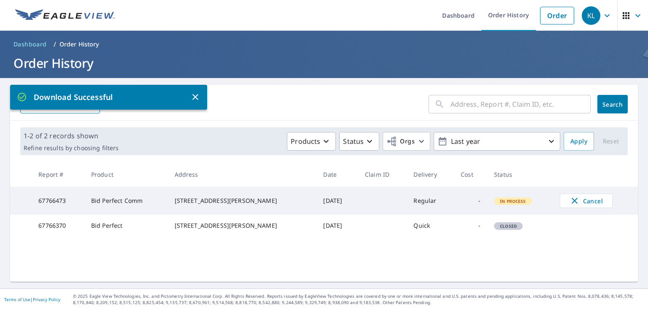
click at [642, 304] on div at bounding box center [642, 304] width 0 height 0
click at [624, 268] on body "KL KL Dashboard Order History Order KL Dashboard / Order History Order History …" at bounding box center [324, 155] width 648 height 310
click at [591, 200] on span "Cancel" at bounding box center [586, 201] width 35 height 10
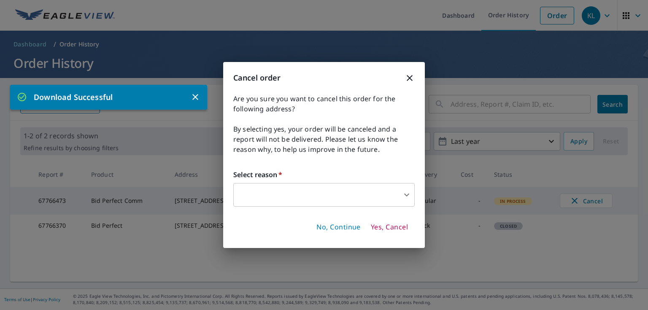
click at [400, 196] on body "KL KL Dashboard Order History Order KL Dashboard / Order History Order History …" at bounding box center [324, 155] width 648 height 310
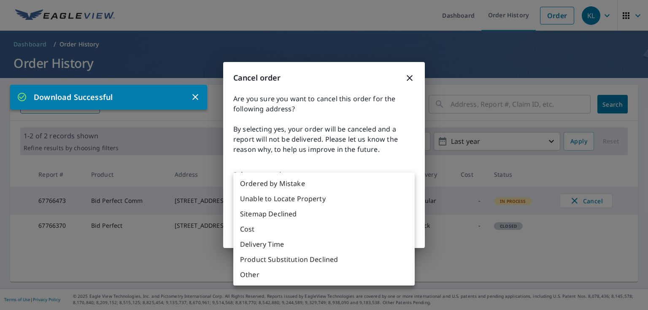
click at [301, 187] on li "Ordered by Mistake" at bounding box center [323, 183] width 181 height 15
type input "30"
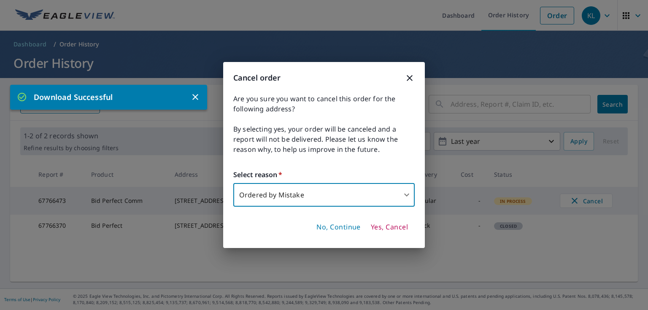
click at [379, 229] on span "Yes, Cancel" at bounding box center [389, 227] width 37 height 9
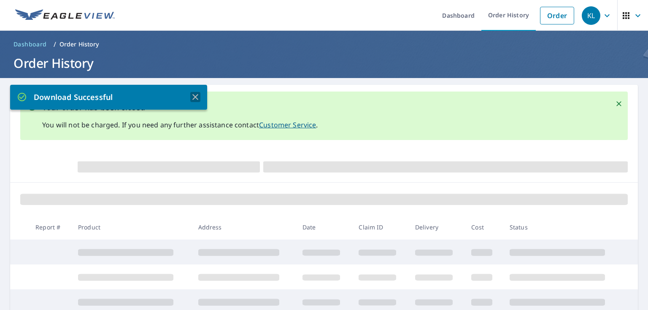
click at [194, 98] on icon "button" at bounding box center [195, 97] width 6 height 6
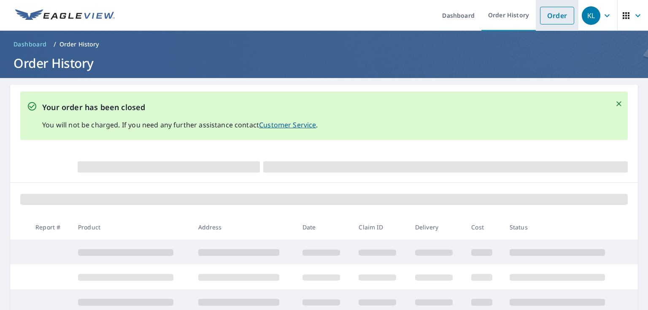
click at [549, 17] on link "Order" at bounding box center [557, 16] width 34 height 18
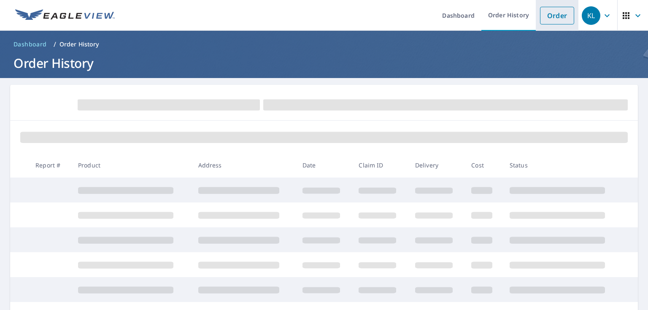
click at [541, 16] on link "Order" at bounding box center [557, 16] width 34 height 18
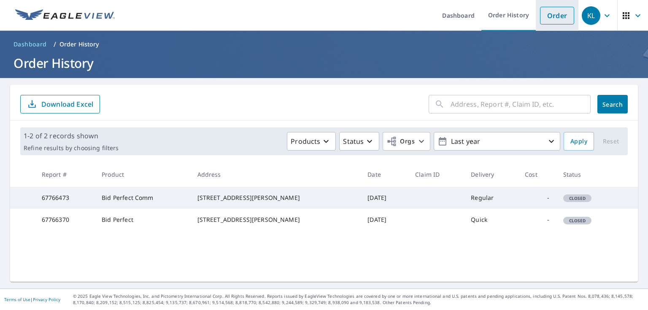
click at [550, 19] on link "Order" at bounding box center [557, 16] width 34 height 18
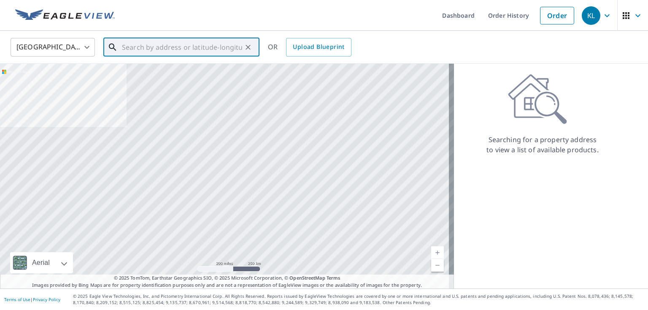
click at [198, 47] on input "text" at bounding box center [182, 47] width 120 height 24
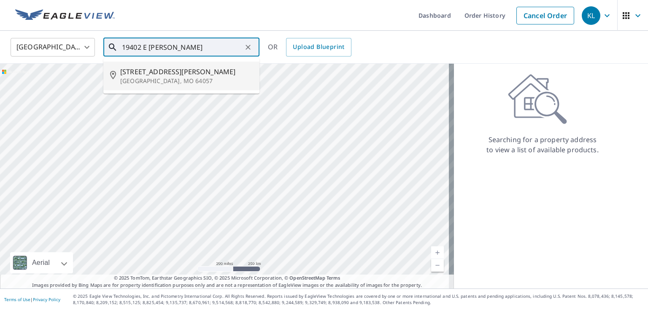
click at [160, 77] on span "[STREET_ADDRESS][PERSON_NAME]" at bounding box center [186, 72] width 133 height 10
type input "[STREET_ADDRESS][PERSON_NAME]"
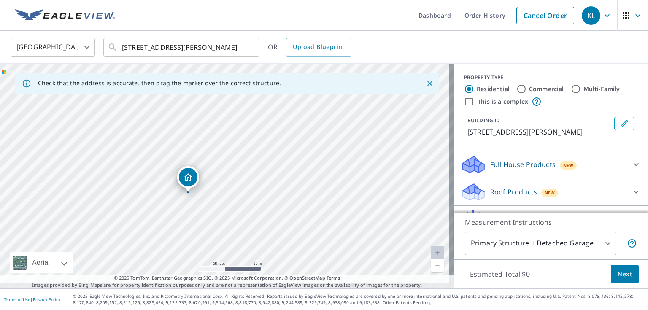
click at [366, 232] on div "[STREET_ADDRESS][PERSON_NAME]" at bounding box center [227, 176] width 454 height 225
click at [256, 181] on div "[STREET_ADDRESS][PERSON_NAME]" at bounding box center [227, 176] width 454 height 225
drag, startPoint x: 382, startPoint y: 170, endPoint x: 296, endPoint y: 203, distance: 92.2
click at [298, 202] on div "[STREET_ADDRESS][PERSON_NAME]" at bounding box center [227, 176] width 454 height 225
click at [615, 106] on div "This is a complex" at bounding box center [551, 102] width 174 height 10
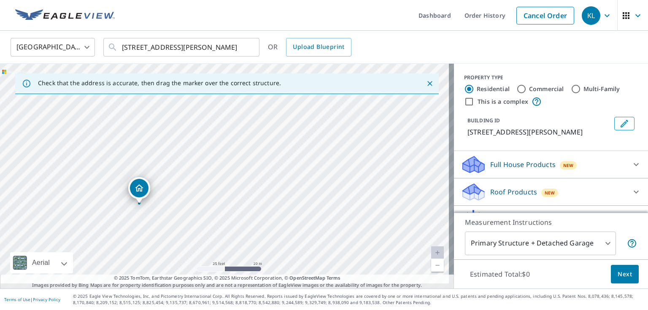
click at [616, 106] on div "This is a complex" at bounding box center [551, 102] width 174 height 10
click at [520, 89] on input "Commercial" at bounding box center [522, 89] width 10 height 10
radio input "true"
type input "4"
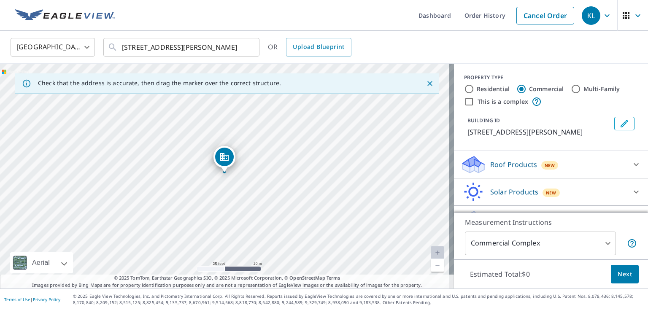
click at [467, 90] on input "Residential" at bounding box center [469, 89] width 10 height 10
radio input "true"
type input "1"
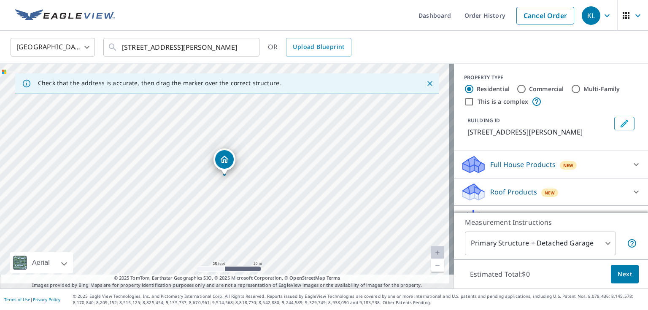
click at [523, 89] on input "Commercial" at bounding box center [522, 89] width 10 height 10
radio input "true"
type input "4"
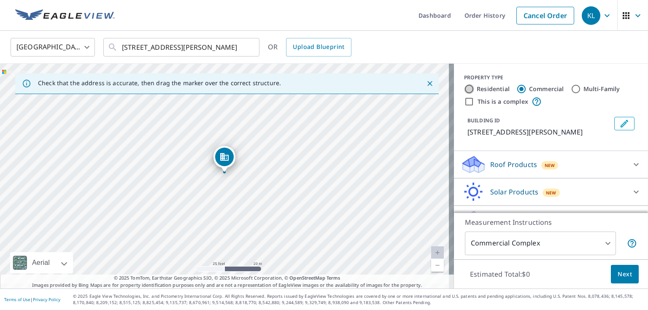
click at [467, 89] on input "Residential" at bounding box center [469, 89] width 10 height 10
radio input "true"
type input "1"
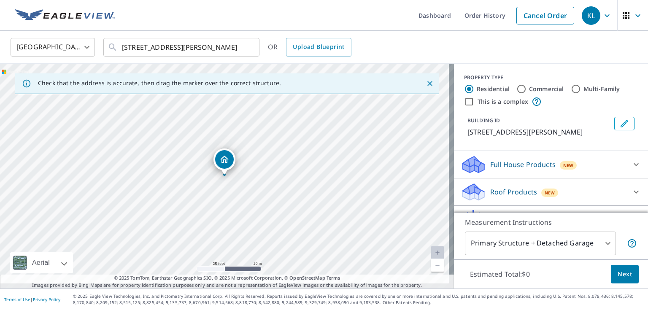
click at [523, 88] on input "Commercial" at bounding box center [522, 89] width 10 height 10
radio input "true"
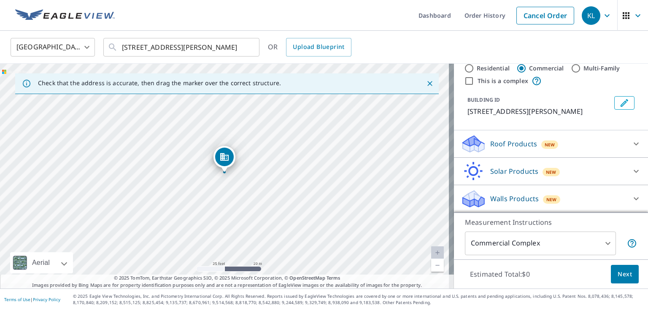
scroll to position [50, 0]
click at [599, 134] on div "Roof Products New" at bounding box center [543, 144] width 165 height 20
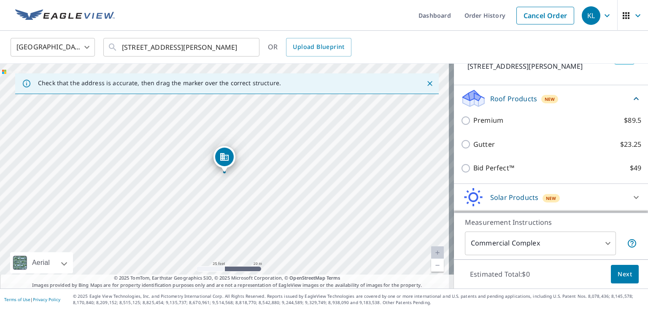
scroll to position [127, 0]
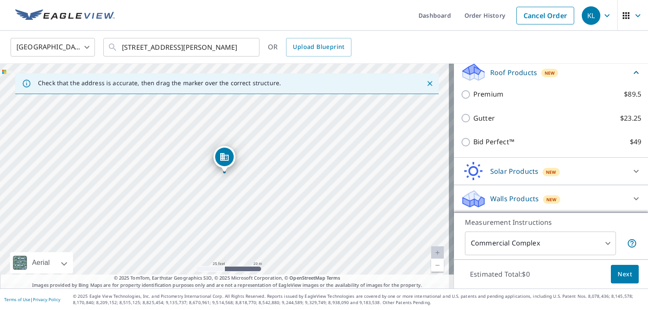
click at [598, 243] on body "KL KL Dashboard Order History Cancel Order KL [GEOGRAPHIC_DATA] [GEOGRAPHIC_DAT…" at bounding box center [324, 155] width 648 height 310
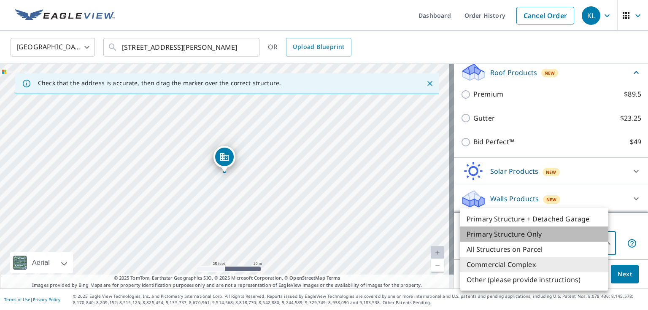
click at [528, 239] on li "Primary Structure Only" at bounding box center [534, 234] width 149 height 15
type input "2"
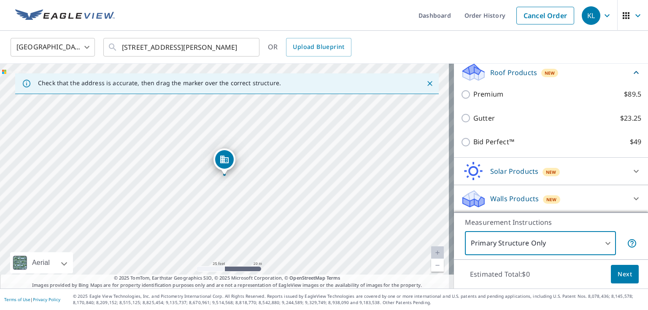
click at [607, 190] on div "Walls Products New" at bounding box center [543, 199] width 165 height 20
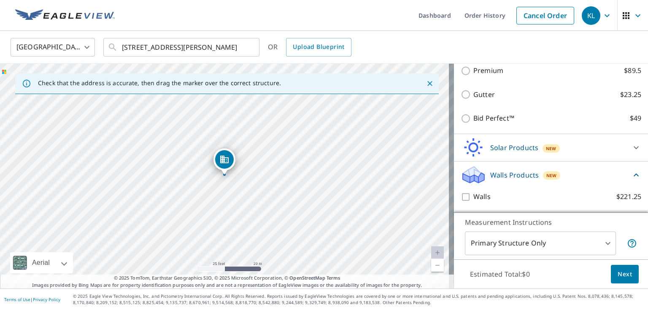
click at [618, 275] on span "Next" at bounding box center [625, 274] width 14 height 11
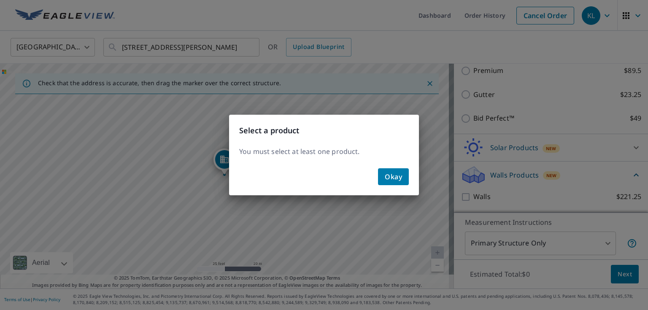
click at [390, 178] on span "Okay" at bounding box center [393, 177] width 17 height 12
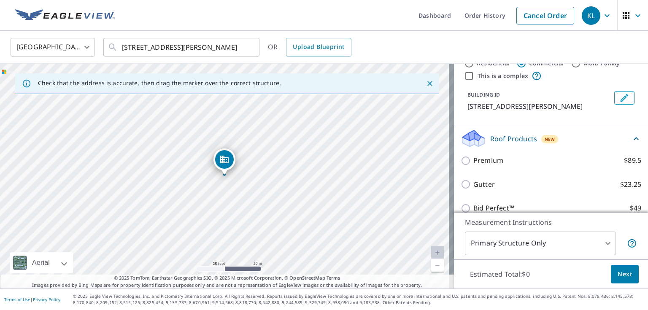
scroll to position [0, 0]
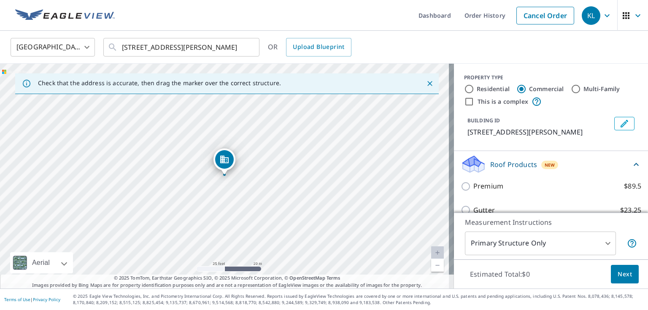
click at [467, 88] on input "Residential" at bounding box center [469, 89] width 10 height 10
radio input "true"
type input "1"
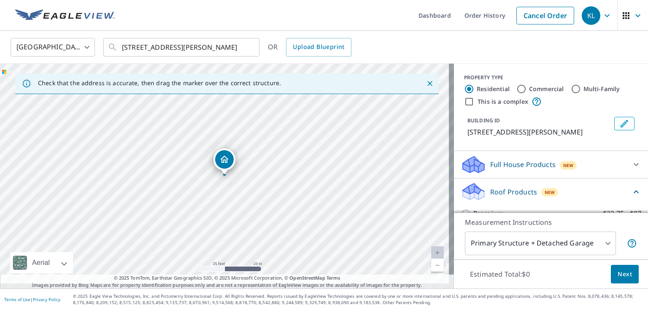
click at [520, 90] on input "Commercial" at bounding box center [522, 89] width 10 height 10
radio input "true"
type input "4"
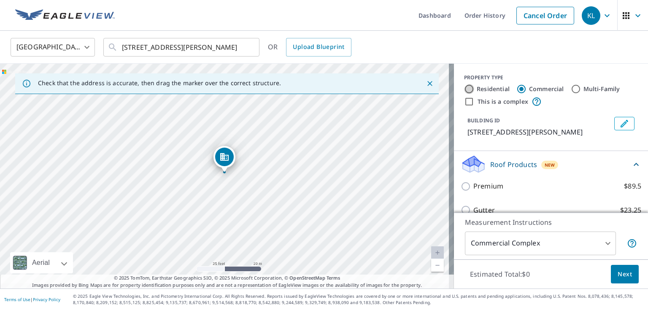
click at [466, 87] on input "Residential" at bounding box center [469, 89] width 10 height 10
radio input "true"
type input "1"
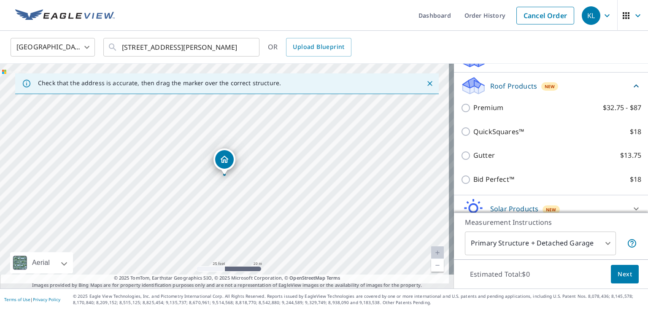
scroll to position [135, 0]
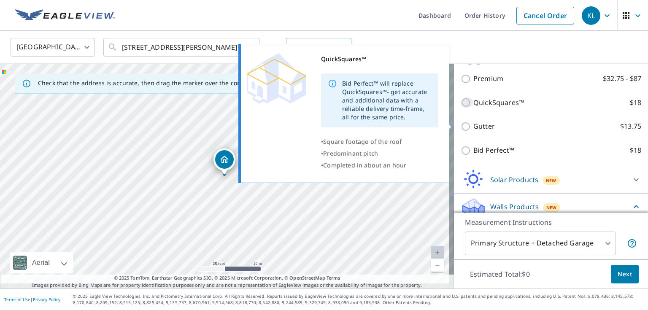
click at [461, 108] on input "QuickSquares™ $18" at bounding box center [467, 102] width 13 height 10
checkbox input "true"
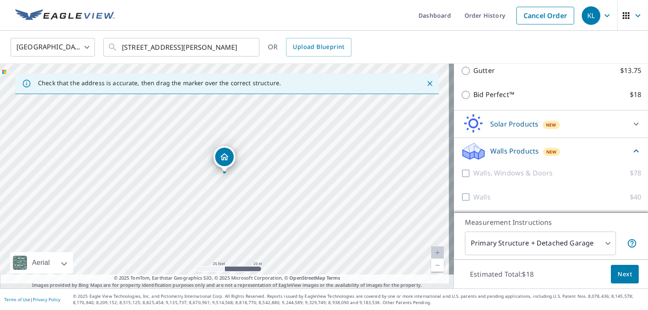
scroll to position [271, 0]
click at [618, 269] on span "Next" at bounding box center [625, 274] width 14 height 11
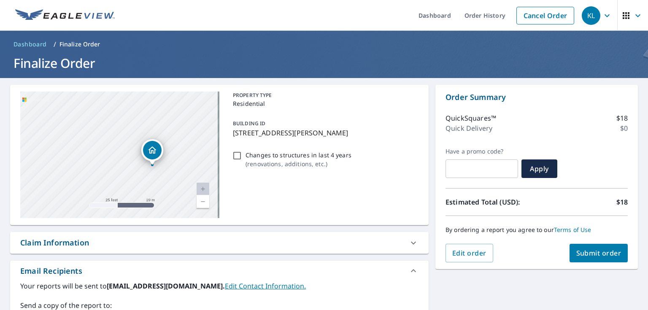
drag, startPoint x: 130, startPoint y: 152, endPoint x: 195, endPoint y: 146, distance: 65.3
click at [157, 146] on icon "Dropped pin, building 1, Residential property, 19402 Holke Rd Independence, MO …" at bounding box center [152, 150] width 10 height 10
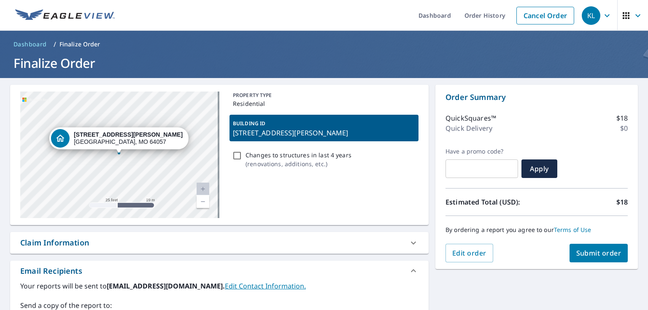
click at [117, 161] on div "[STREET_ADDRESS][PERSON_NAME]" at bounding box center [119, 155] width 199 height 127
click at [119, 160] on div "[STREET_ADDRESS][PERSON_NAME]" at bounding box center [119, 155] width 199 height 127
click at [114, 157] on div "[STREET_ADDRESS][PERSON_NAME]" at bounding box center [119, 155] width 199 height 127
click at [113, 157] on div "[STREET_ADDRESS][PERSON_NAME]" at bounding box center [119, 155] width 199 height 127
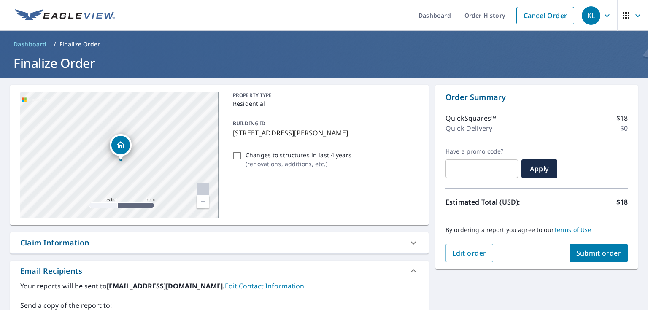
drag, startPoint x: 102, startPoint y: 138, endPoint x: 125, endPoint y: 149, distance: 25.5
click at [126, 149] on icon "Dropped pin, building 1, Residential property, 19402 Holke Rd Independence, MO …" at bounding box center [121, 145] width 10 height 10
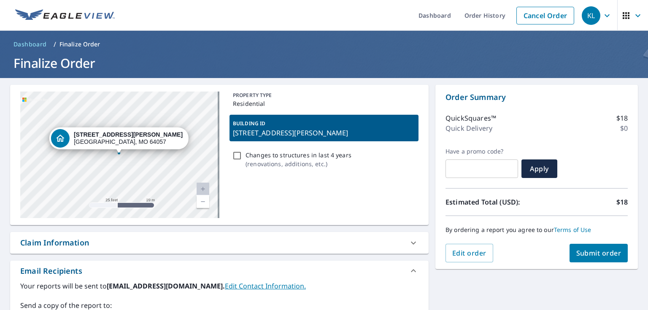
click at [64, 145] on div "[STREET_ADDRESS][PERSON_NAME]" at bounding box center [119, 155] width 199 height 127
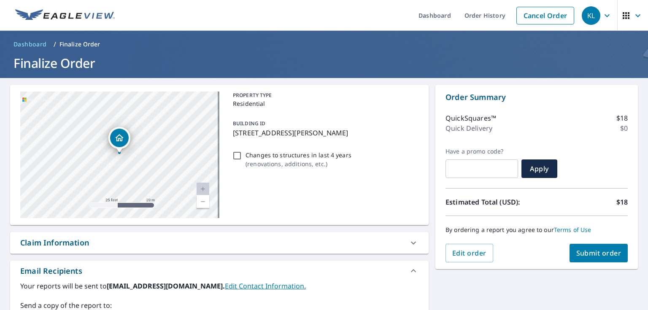
click at [65, 144] on div "[STREET_ADDRESS][PERSON_NAME]" at bounding box center [119, 155] width 199 height 127
click at [65, 146] on div "[STREET_ADDRESS][PERSON_NAME]" at bounding box center [119, 155] width 199 height 127
click at [66, 146] on div "[STREET_ADDRESS][PERSON_NAME]" at bounding box center [119, 155] width 199 height 127
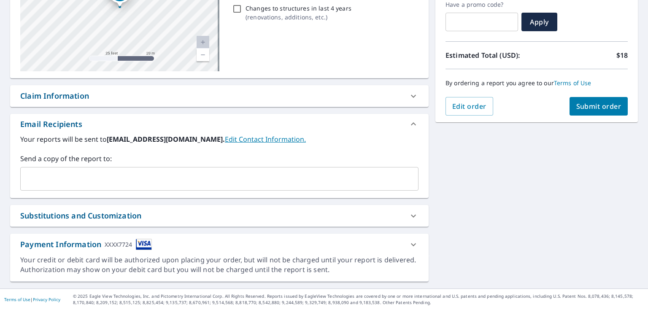
scroll to position [169, 0]
click at [55, 171] on input "text" at bounding box center [213, 179] width 378 height 16
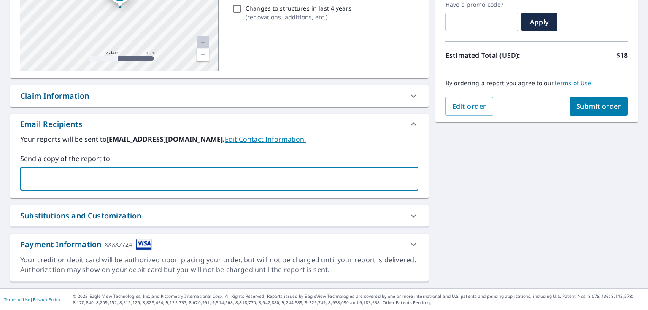
type input "[EMAIL_ADDRESS][DOMAIN_NAME]"
click at [508, 190] on div "**********" at bounding box center [324, 109] width 648 height 357
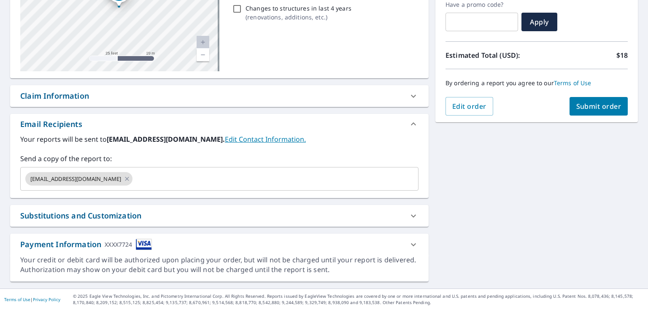
scroll to position [171, 0]
click at [597, 102] on span "Submit order" at bounding box center [598, 106] width 45 height 9
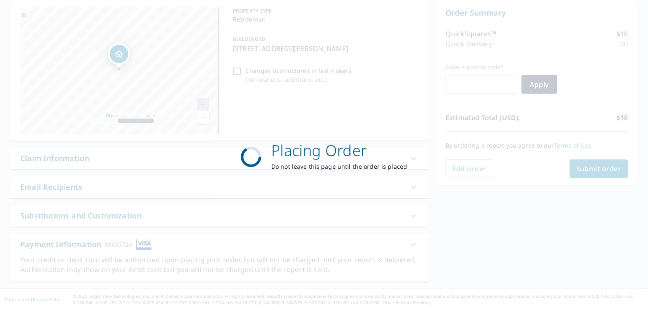
scroll to position [106, 0]
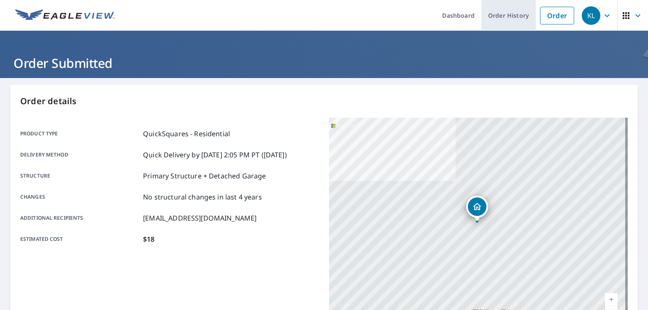
click at [495, 18] on link "Order History" at bounding box center [509, 15] width 54 height 31
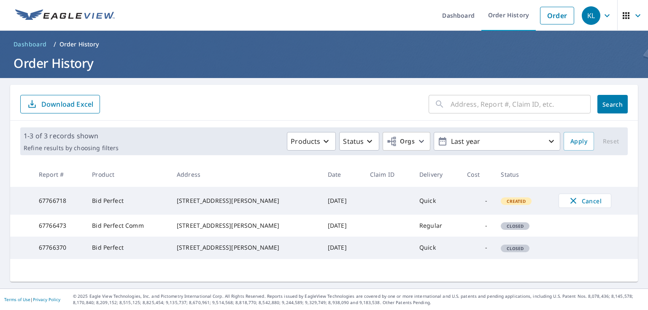
click at [338, 204] on td "[DATE]" at bounding box center [342, 201] width 42 height 28
click at [203, 205] on div "[STREET_ADDRESS][PERSON_NAME]" at bounding box center [246, 201] width 138 height 8
